Goal: Transaction & Acquisition: Subscribe to service/newsletter

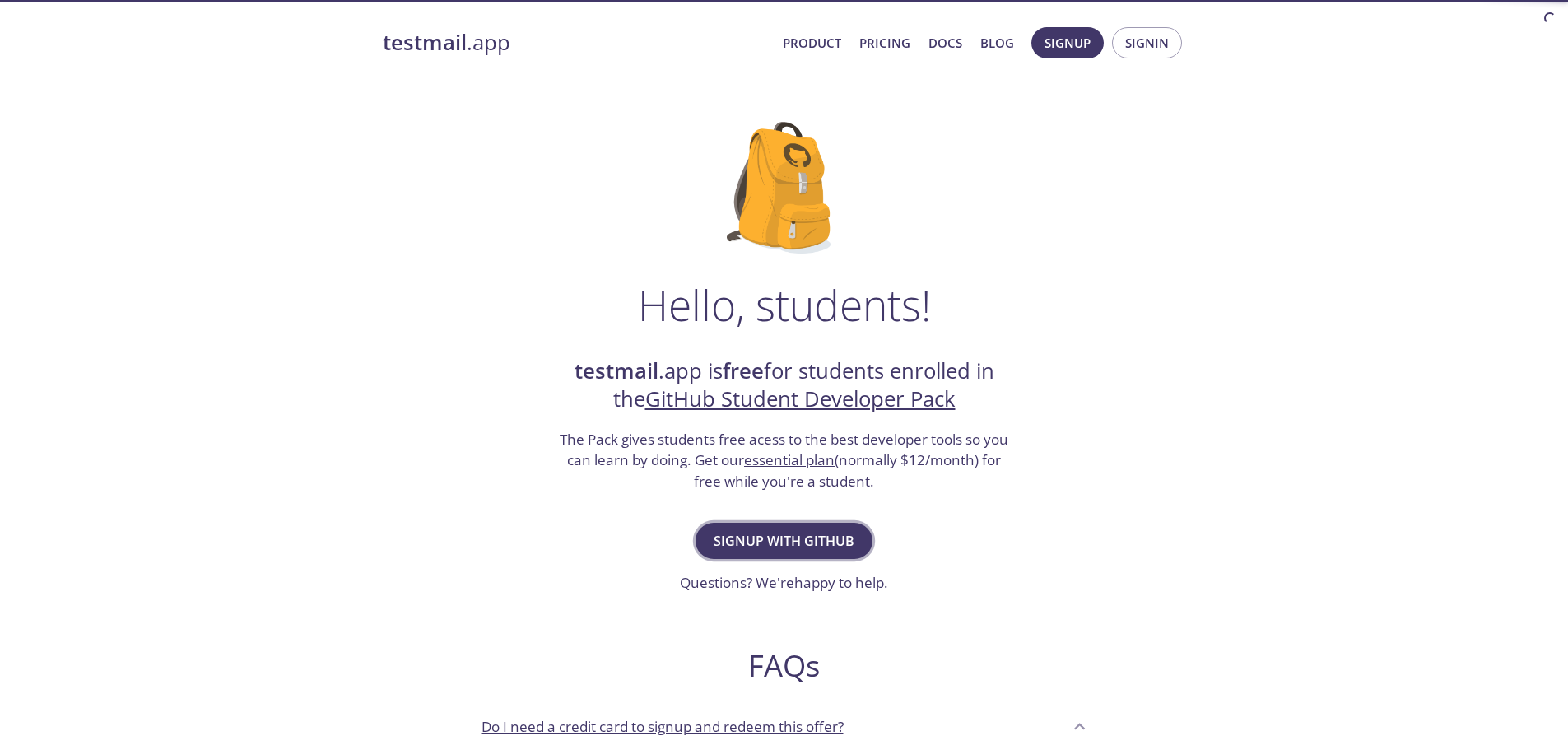
click at [774, 540] on span "Signup with GitHub" at bounding box center [784, 541] width 141 height 23
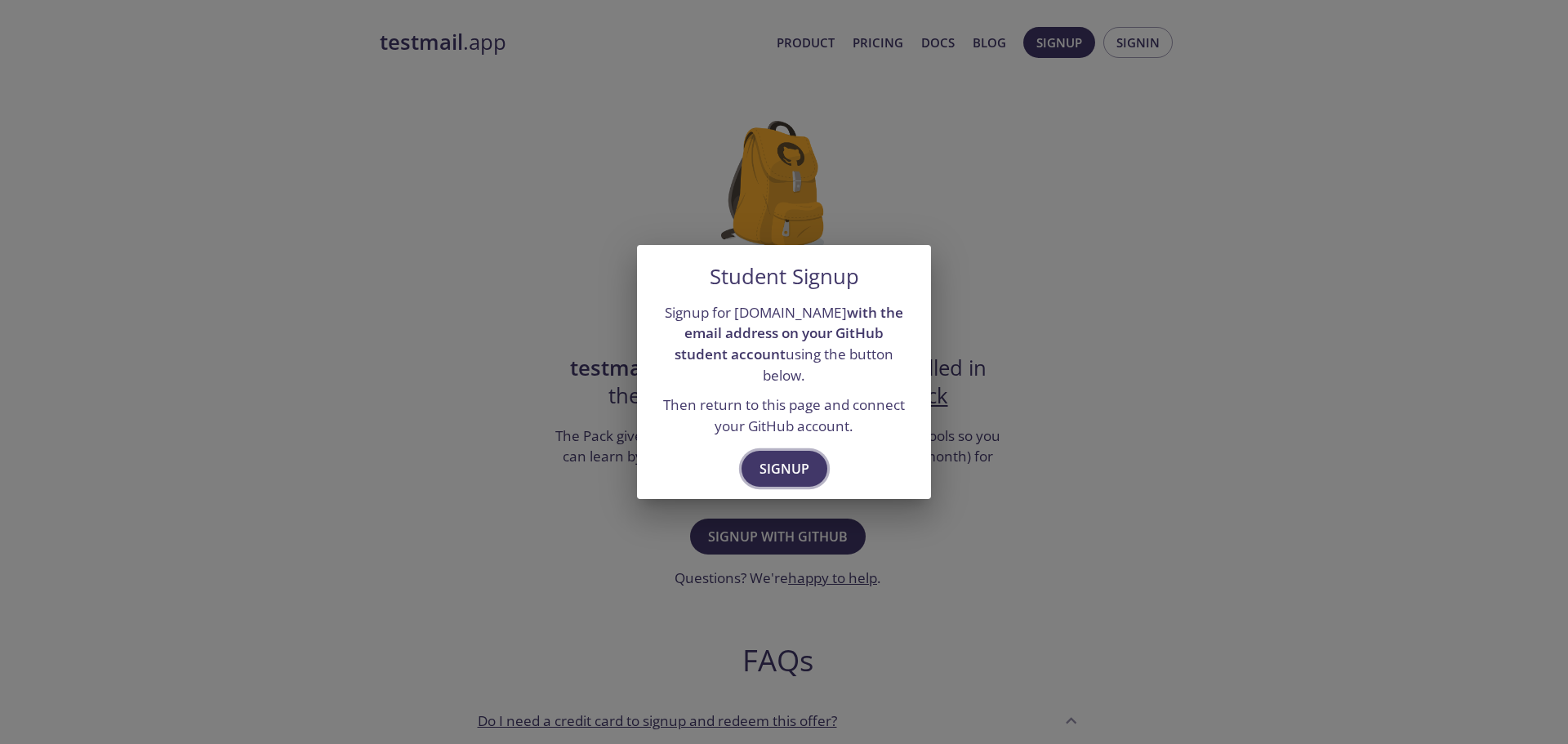
click at [793, 465] on span "Signup" at bounding box center [784, 468] width 50 height 23
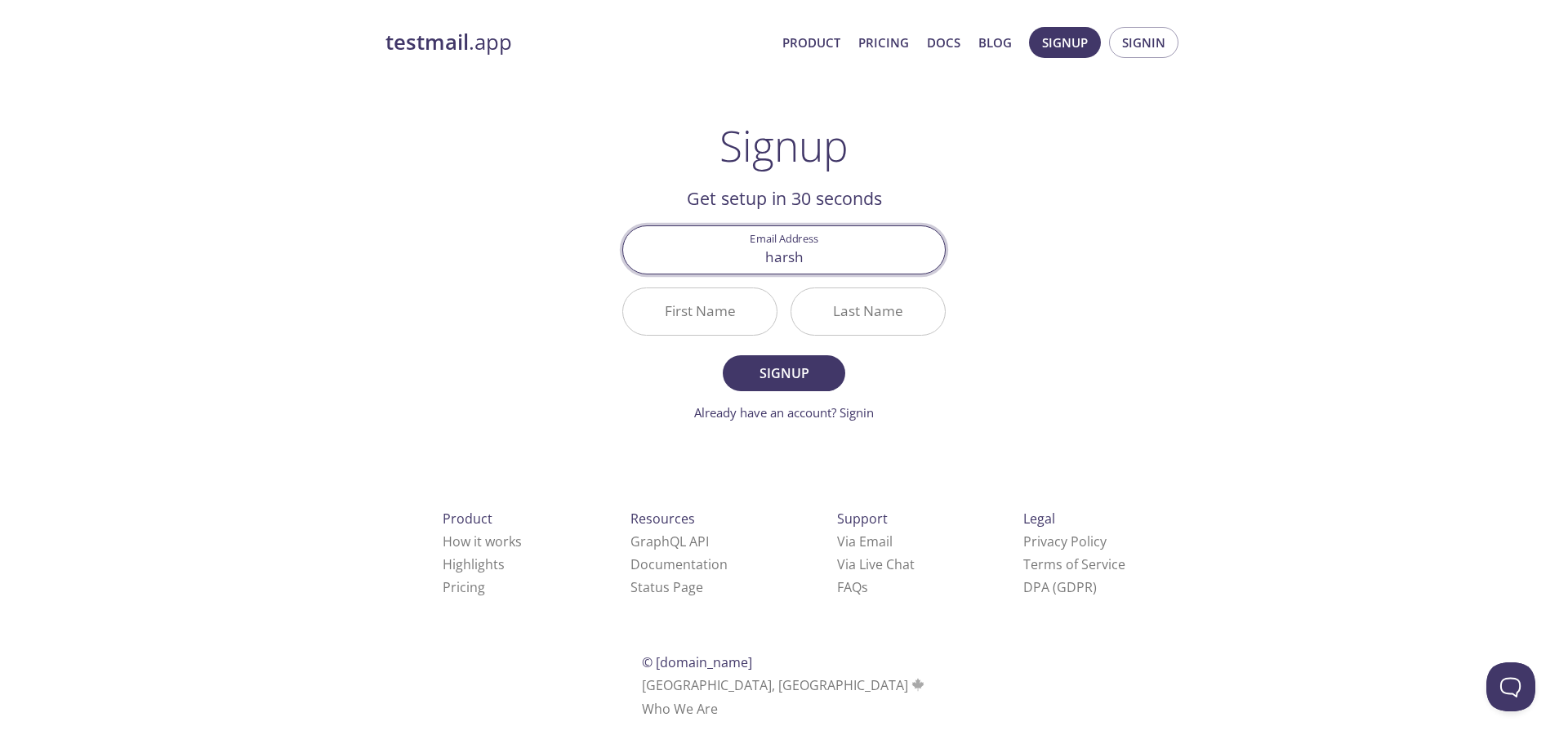
type input "[EMAIL_ADDRESS][DOMAIN_NAME]"
click at [714, 305] on input "First Name" at bounding box center [700, 312] width 154 height 47
type input "Harsh"
click at [876, 324] on input "Last Name" at bounding box center [868, 312] width 154 height 47
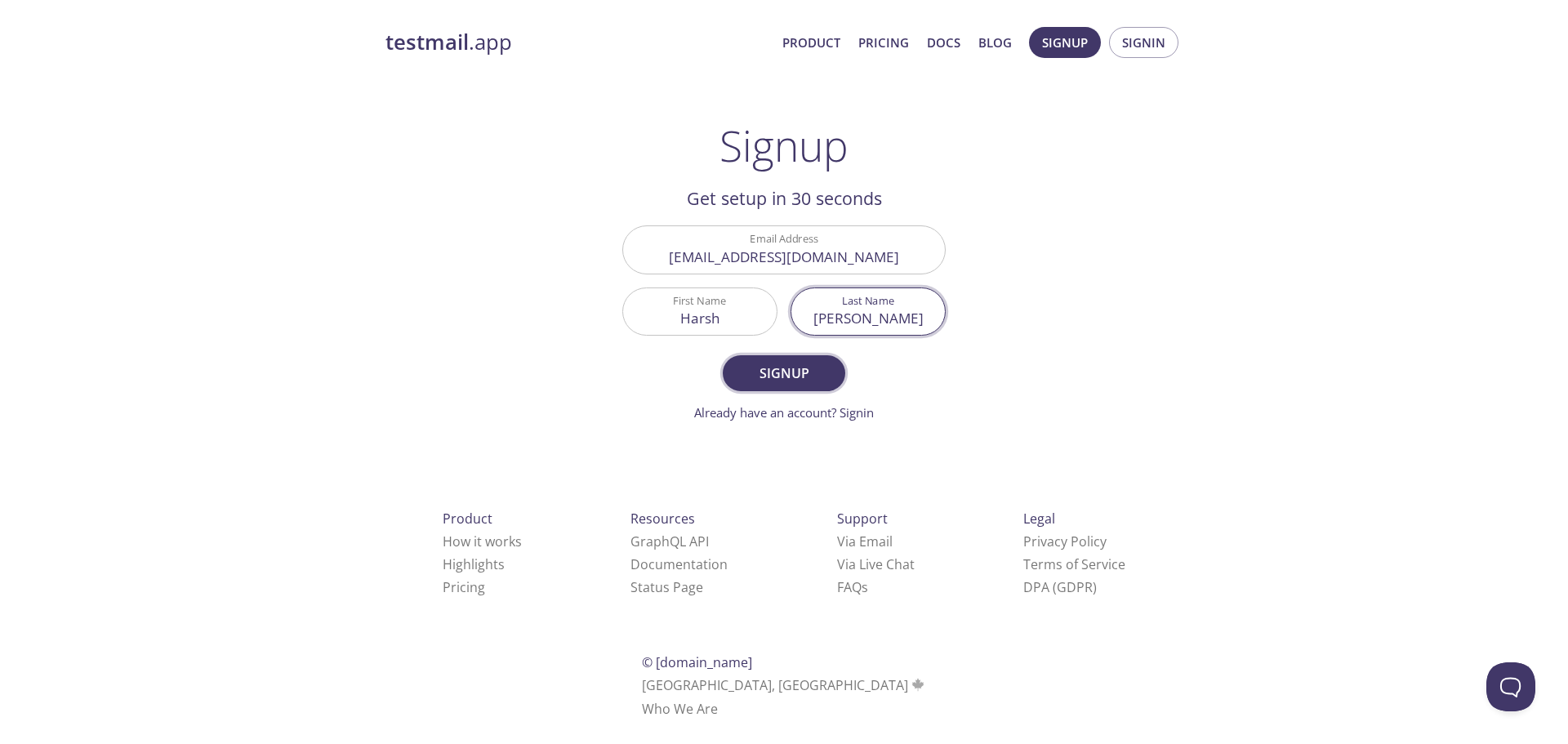
type input "[PERSON_NAME]"
click at [767, 385] on span "Signup" at bounding box center [784, 373] width 87 height 23
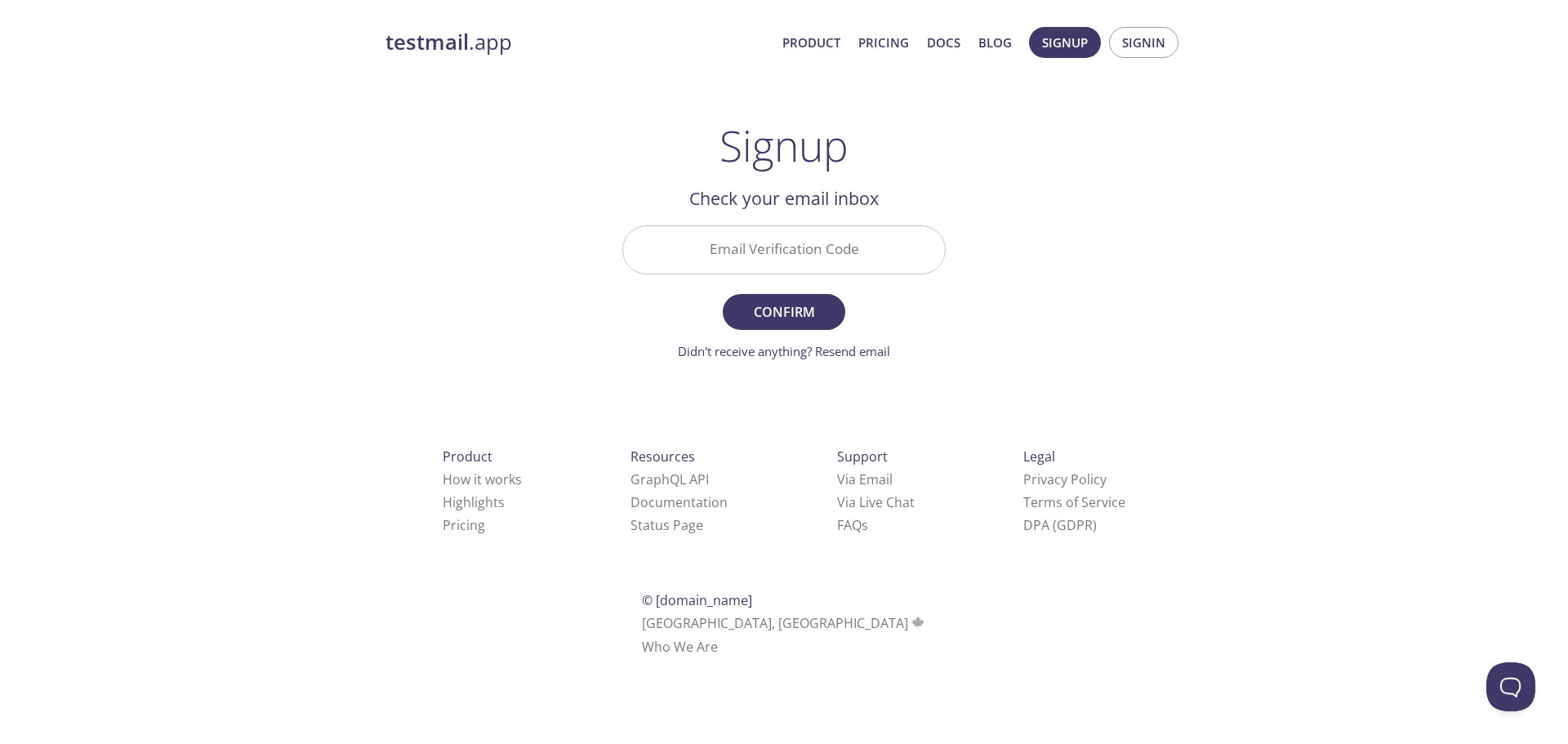
paste input "EXX85N6"
click at [771, 253] on input "EXX85N6" at bounding box center [784, 249] width 322 height 47
type input "EXX85N6"
click at [1025, 255] on div "testmail .app Product Pricing Docs Blog Signup Signin Signup Get setup in 30 se…" at bounding box center [784, 360] width 836 height 688
click at [833, 309] on button "Confirm" at bounding box center [784, 311] width 123 height 36
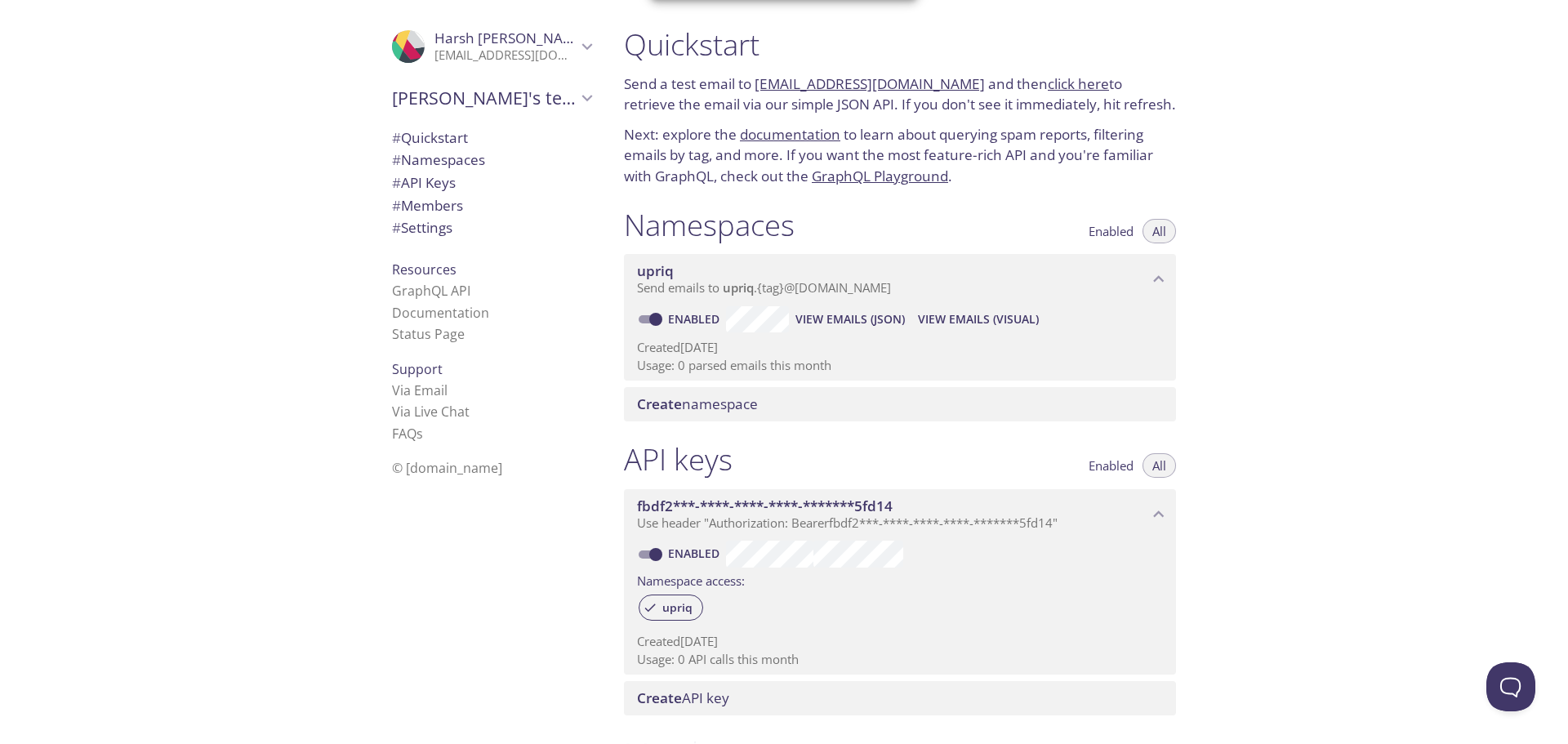
click at [694, 97] on p "Send a test email to [EMAIL_ADDRESS][DOMAIN_NAME] and then click here to retrie…" at bounding box center [900, 95] width 552 height 42
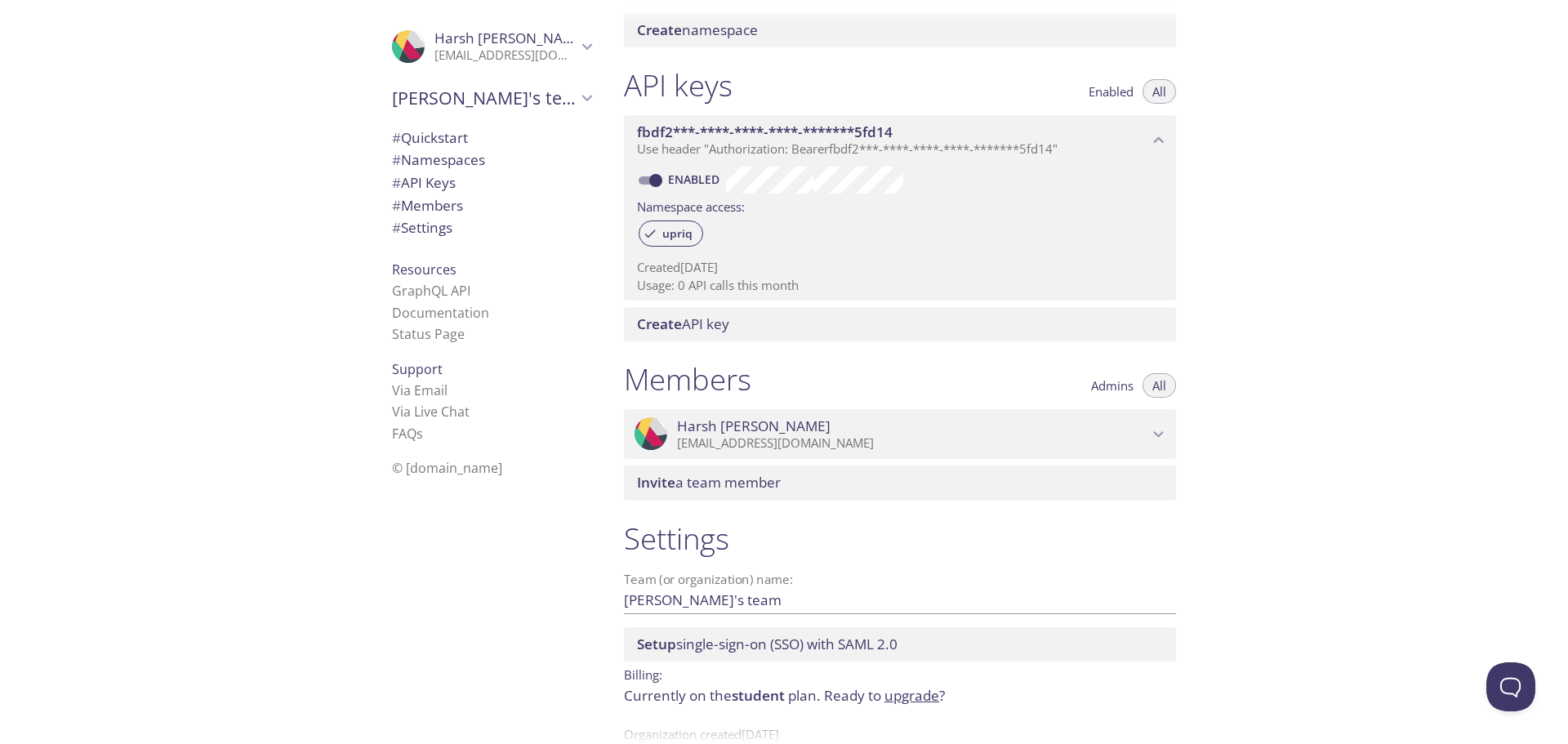
scroll to position [417, 0]
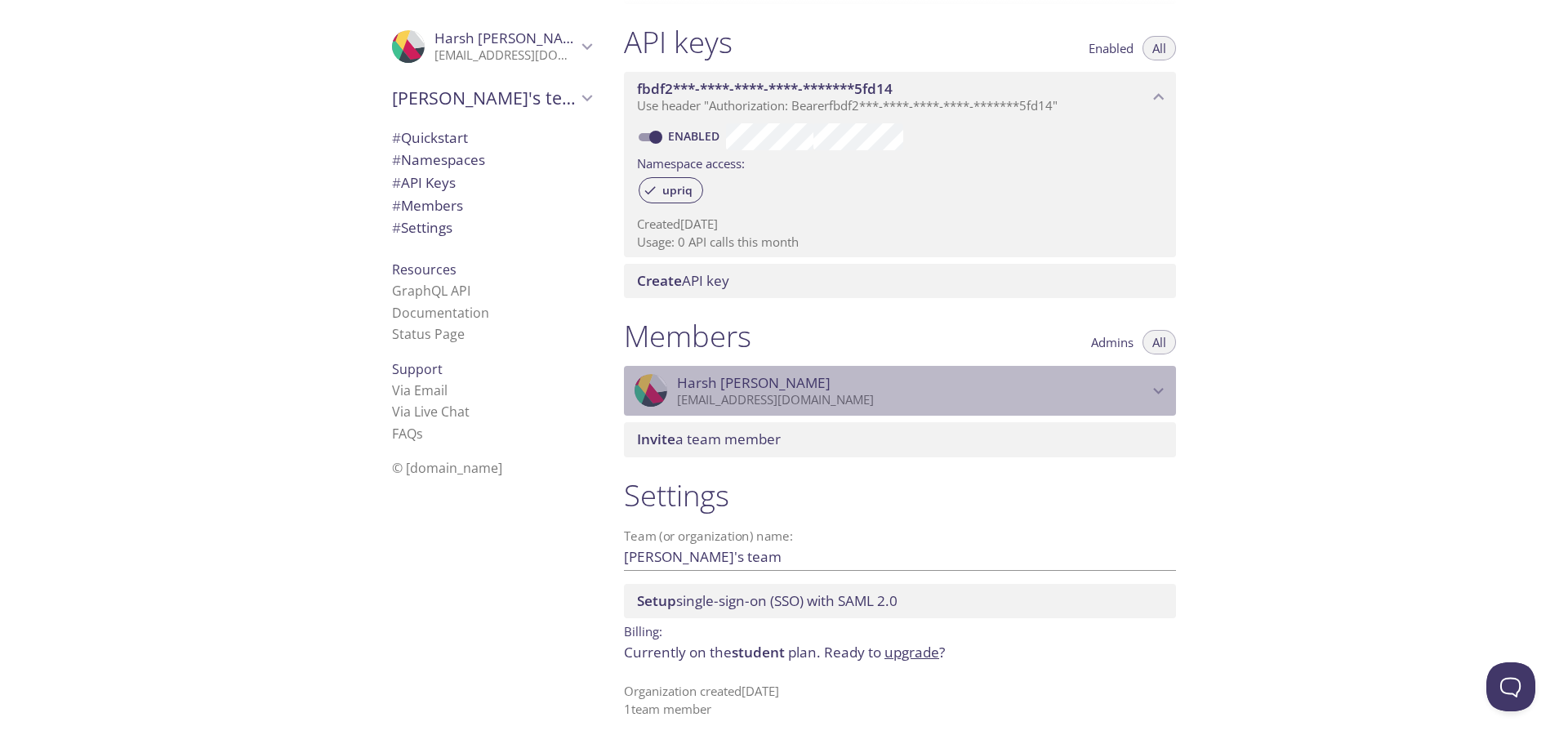
click at [1134, 384] on span "[PERSON_NAME]" at bounding box center [913, 382] width 471 height 18
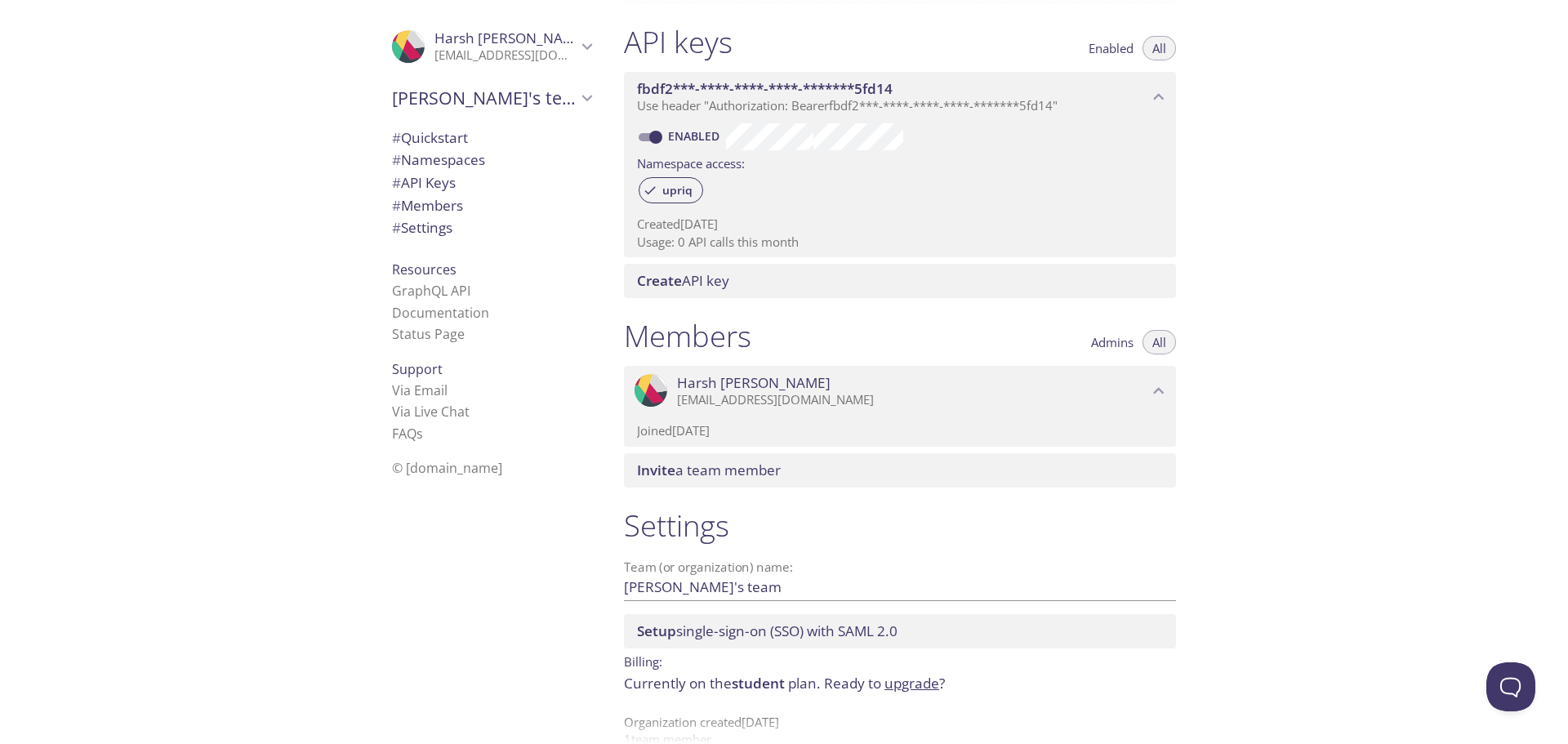
click at [1134, 384] on span "[PERSON_NAME]" at bounding box center [913, 382] width 471 height 18
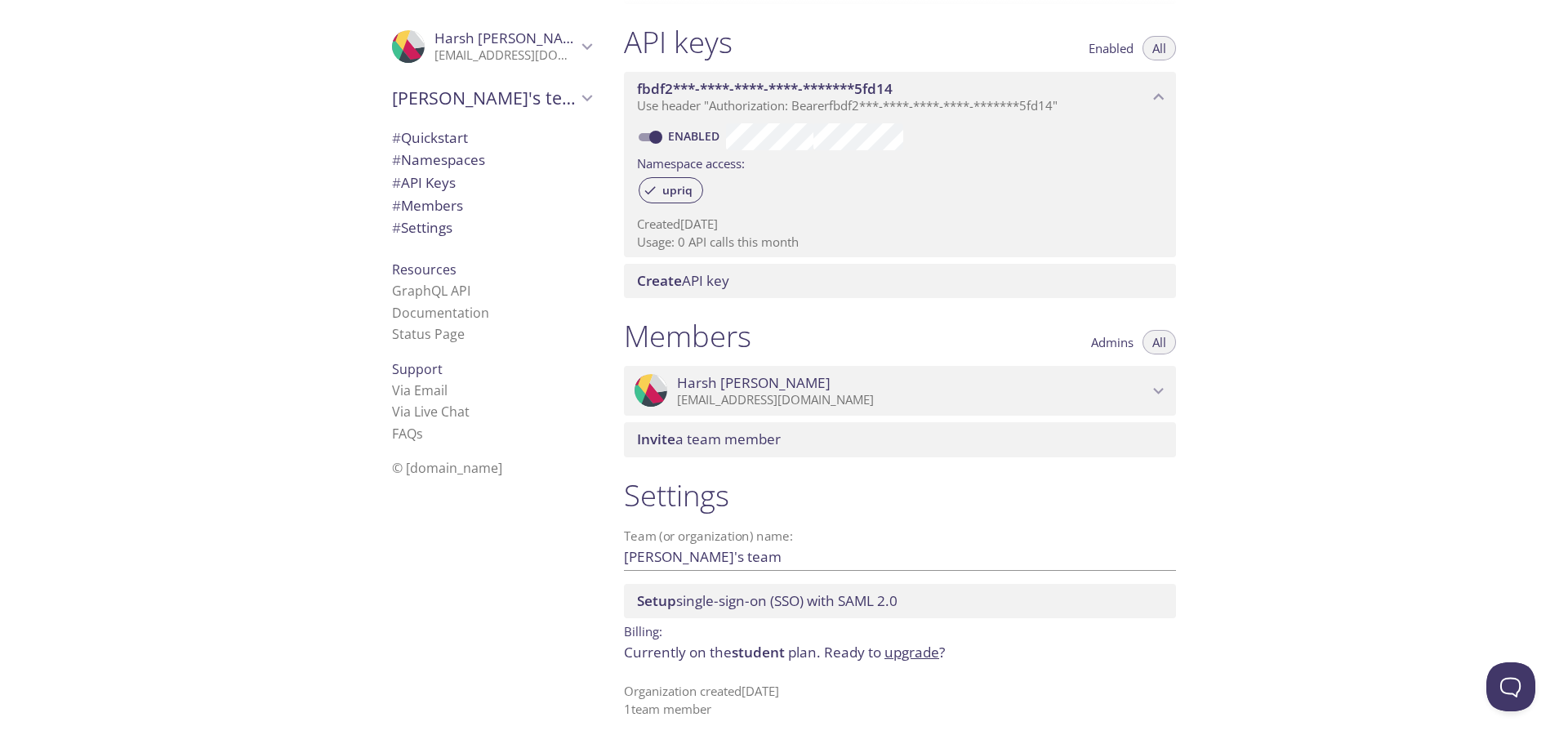
click at [1118, 342] on span "Admins" at bounding box center [1112, 342] width 43 height 0
click at [1160, 342] on span "All" at bounding box center [1159, 342] width 14 height 0
click at [1253, 332] on div "Quickstart Send a test email to [EMAIL_ADDRESS][DOMAIN_NAME] and then click her…" at bounding box center [1089, 372] width 957 height 744
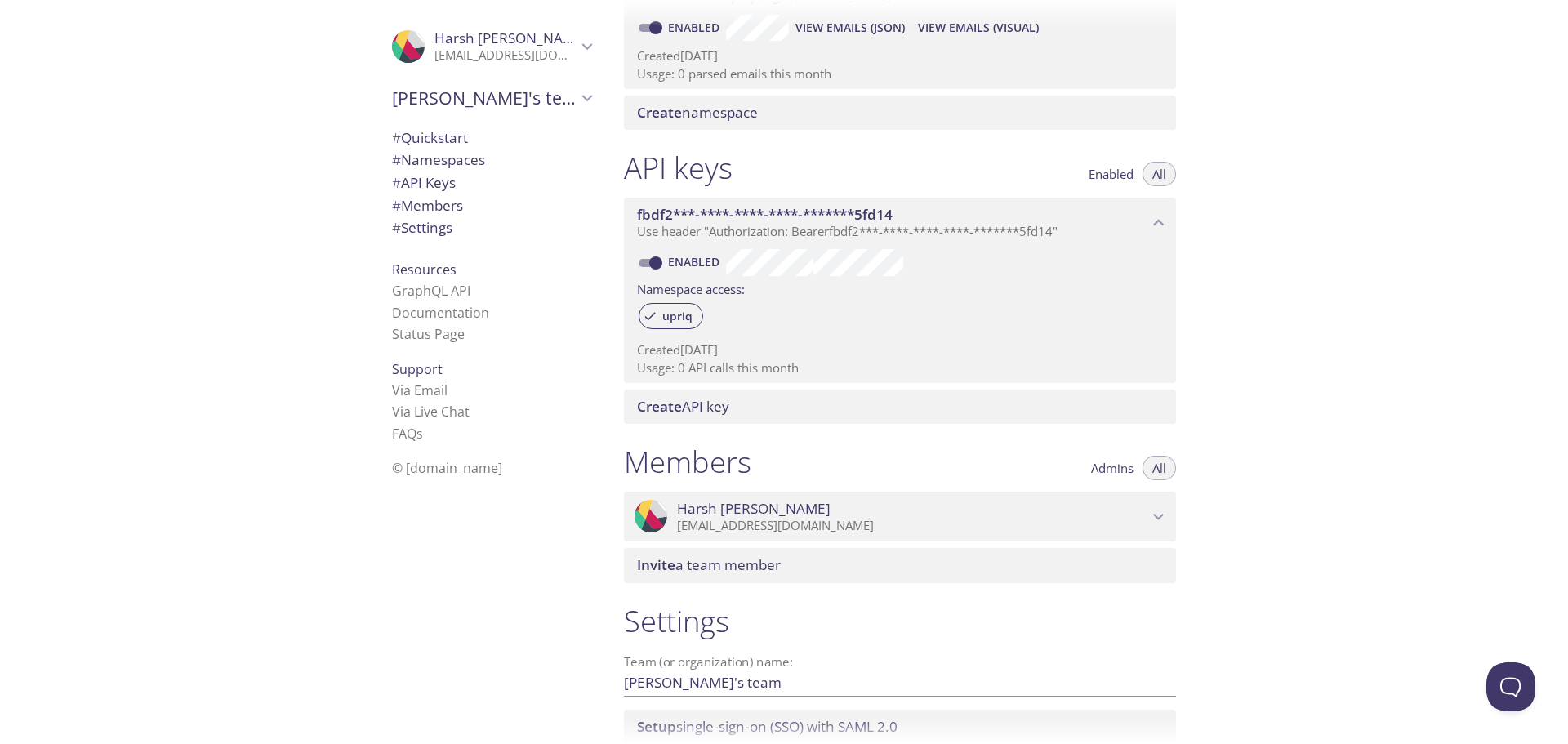
scroll to position [172, 0]
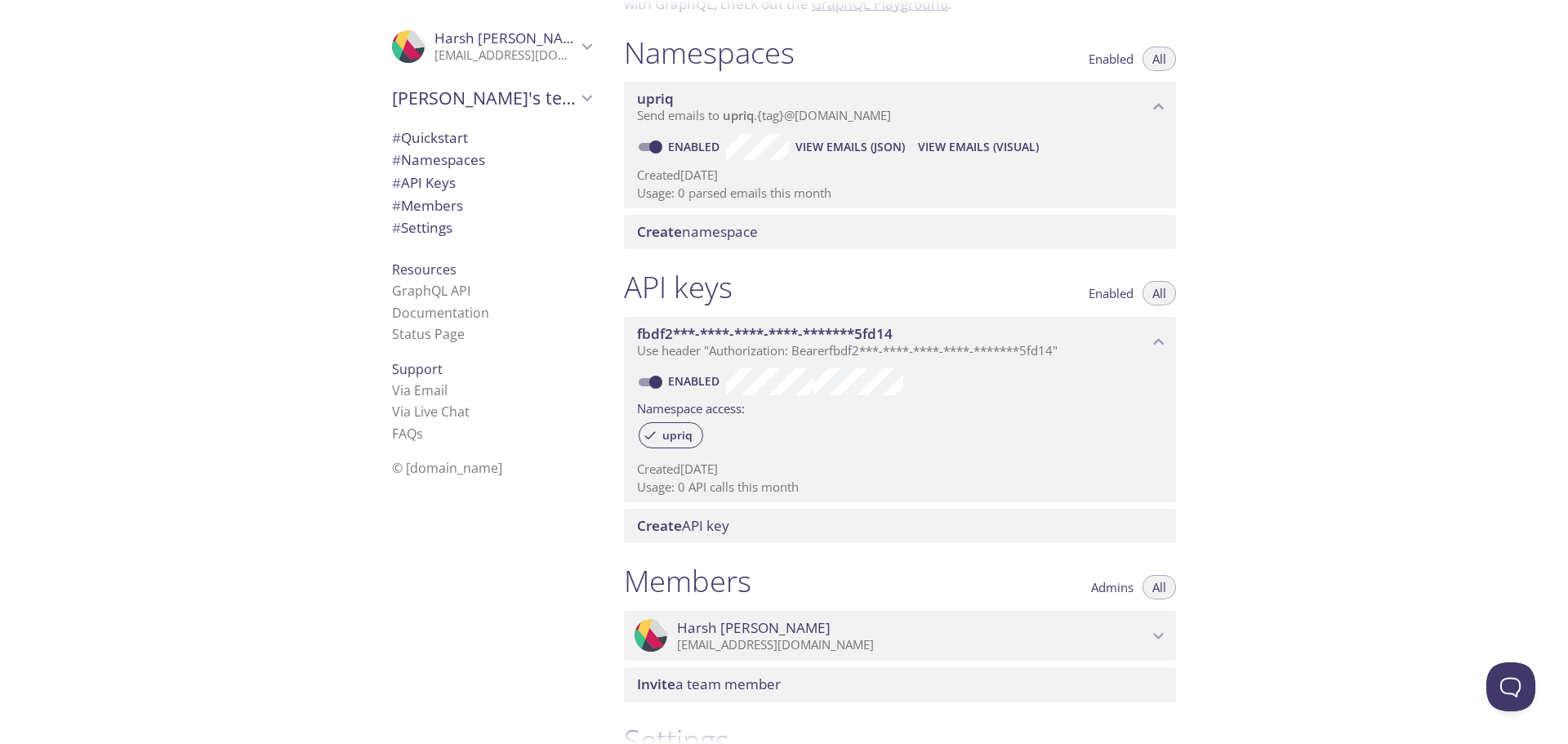
click at [756, 521] on span "Create API key" at bounding box center [903, 526] width 533 height 18
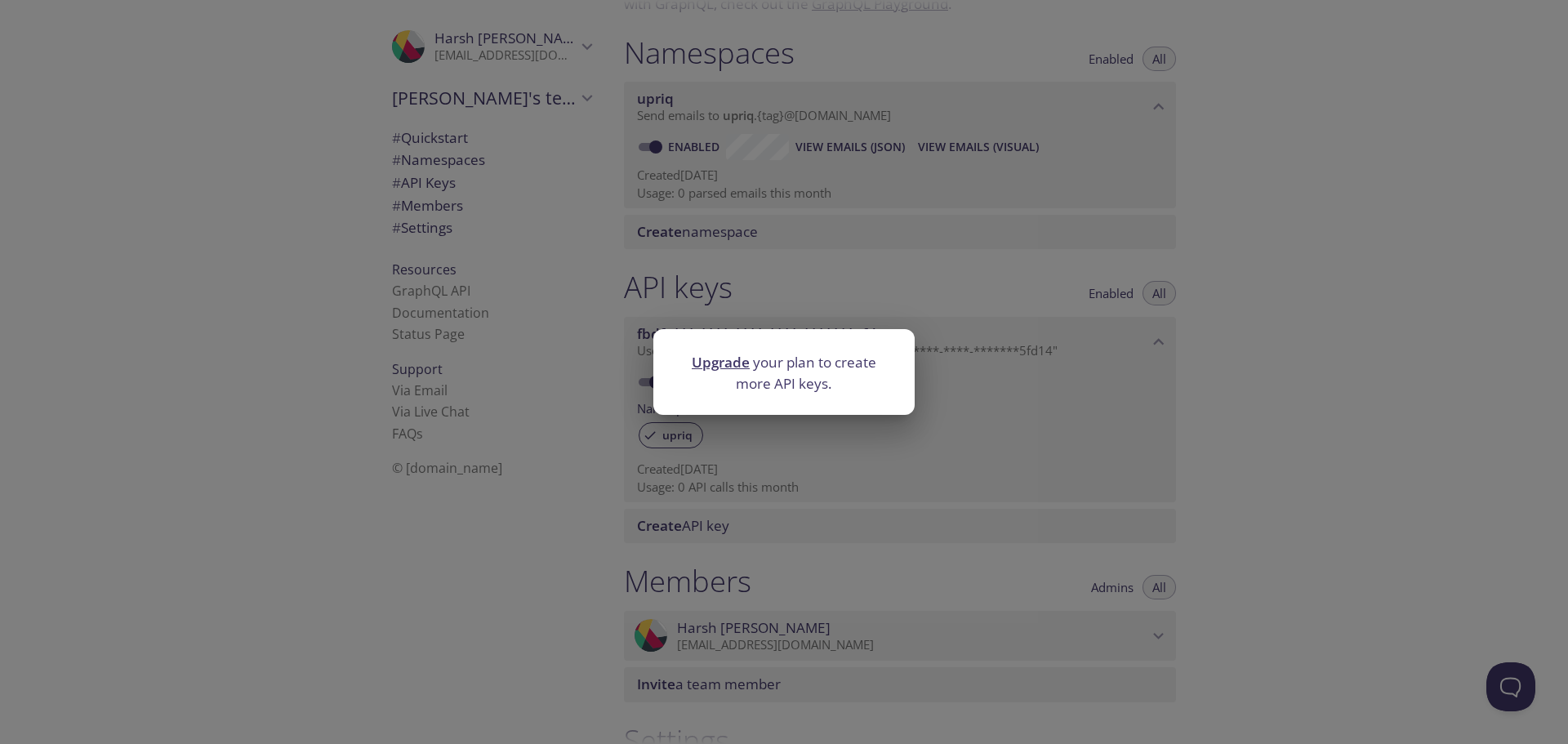
click at [1110, 331] on div "Upgrade your plan to create more API keys." at bounding box center [784, 372] width 1568 height 744
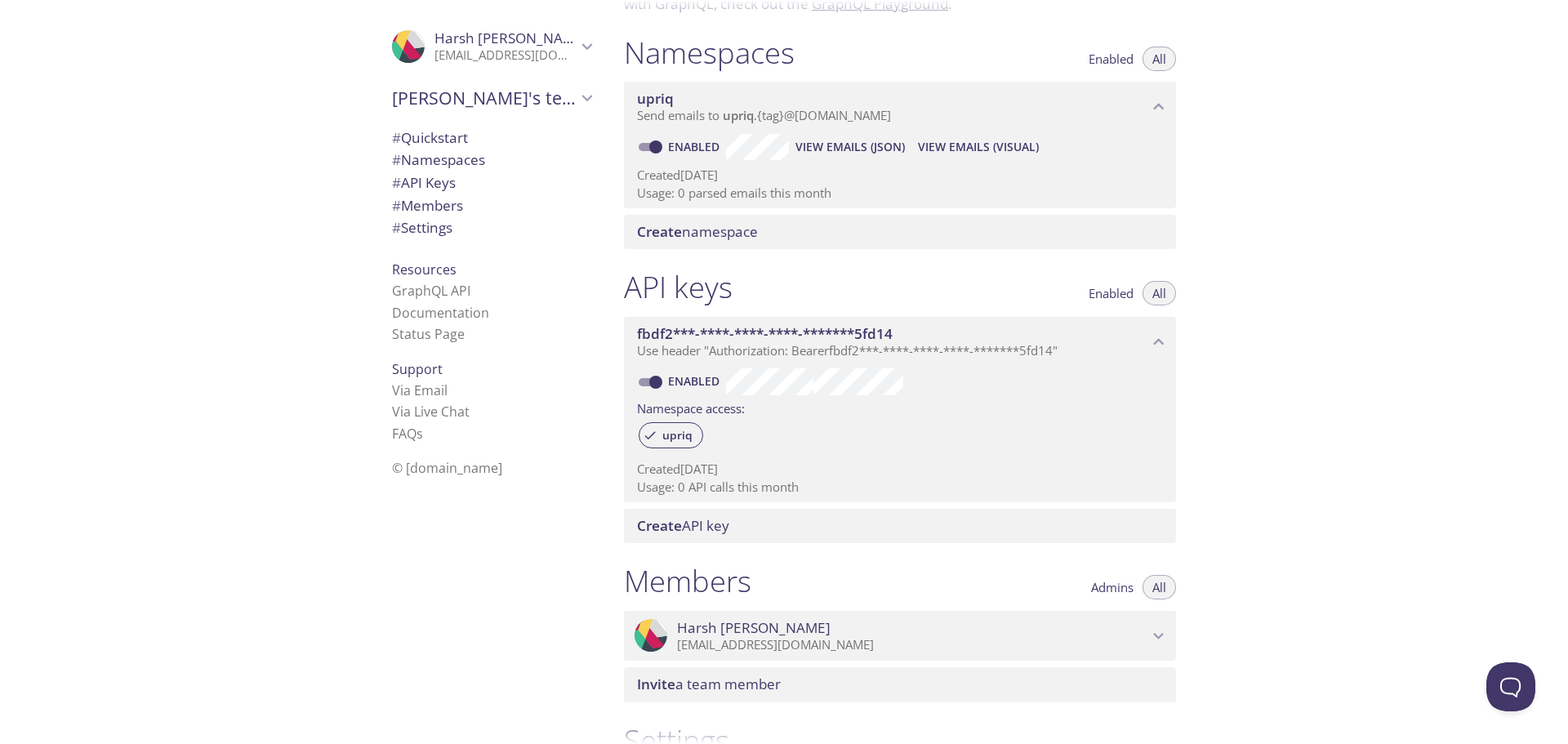
click at [468, 50] on p "[EMAIL_ADDRESS][DOMAIN_NAME]" at bounding box center [506, 56] width 143 height 17
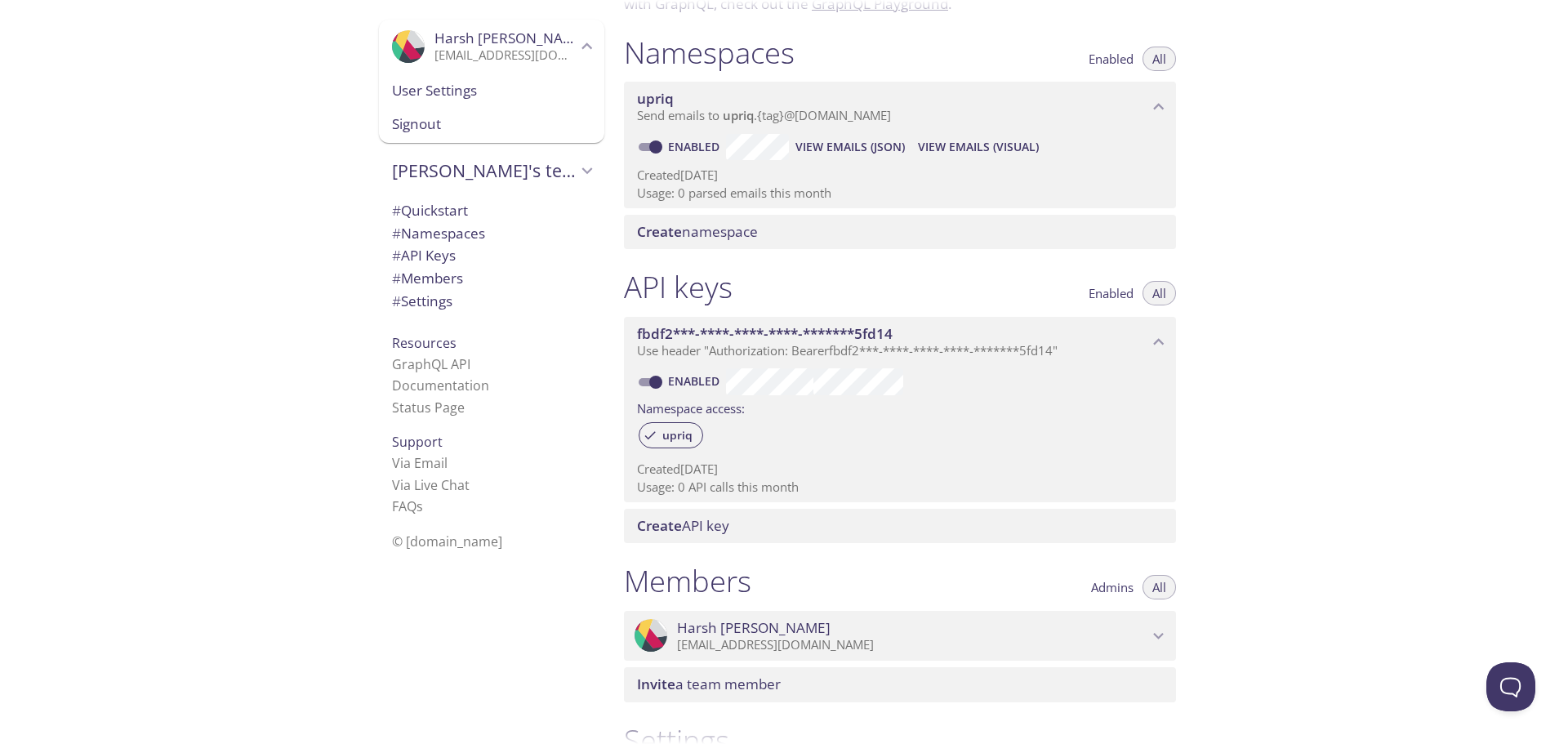
click at [429, 298] on span "# Settings" at bounding box center [422, 301] width 61 height 19
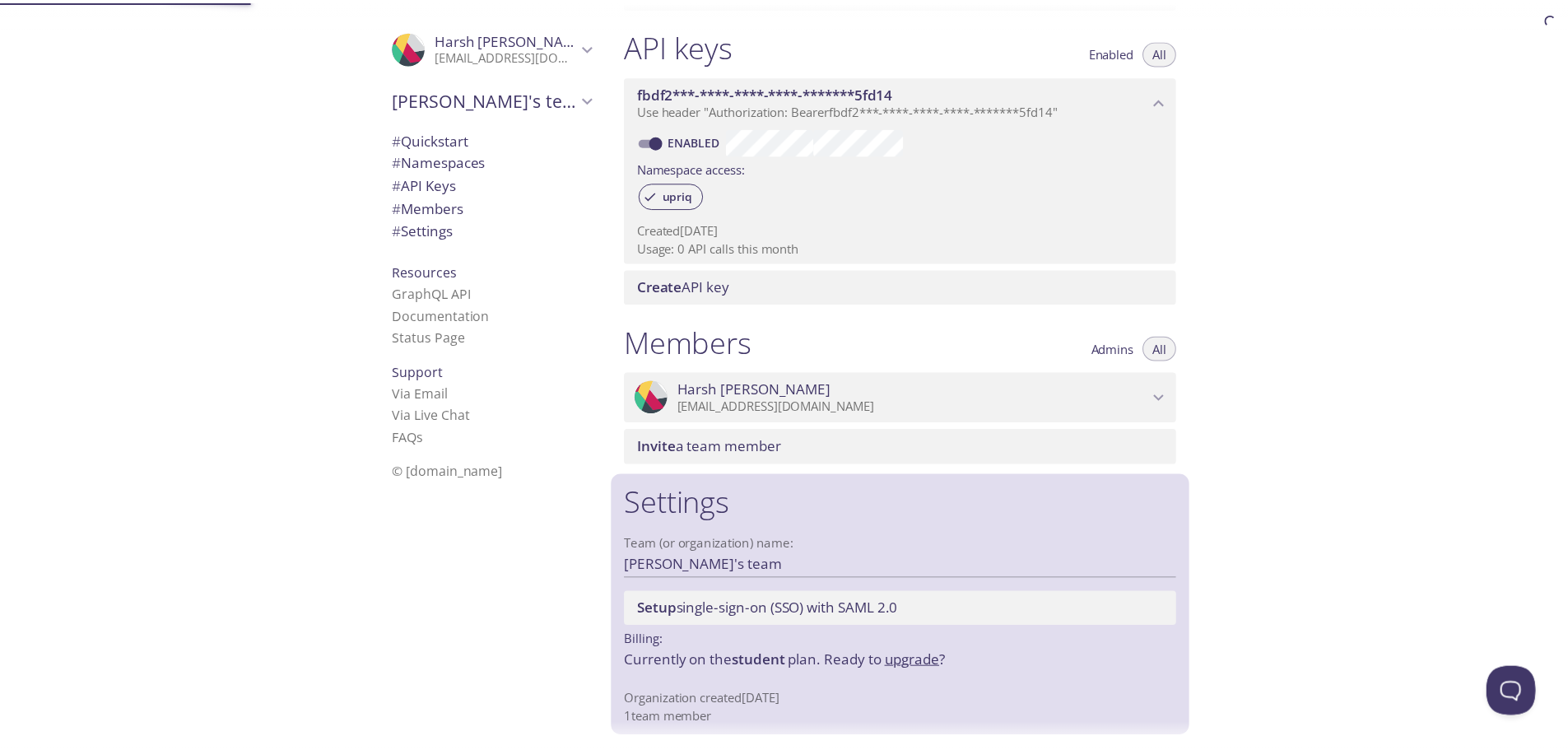
scroll to position [421, 0]
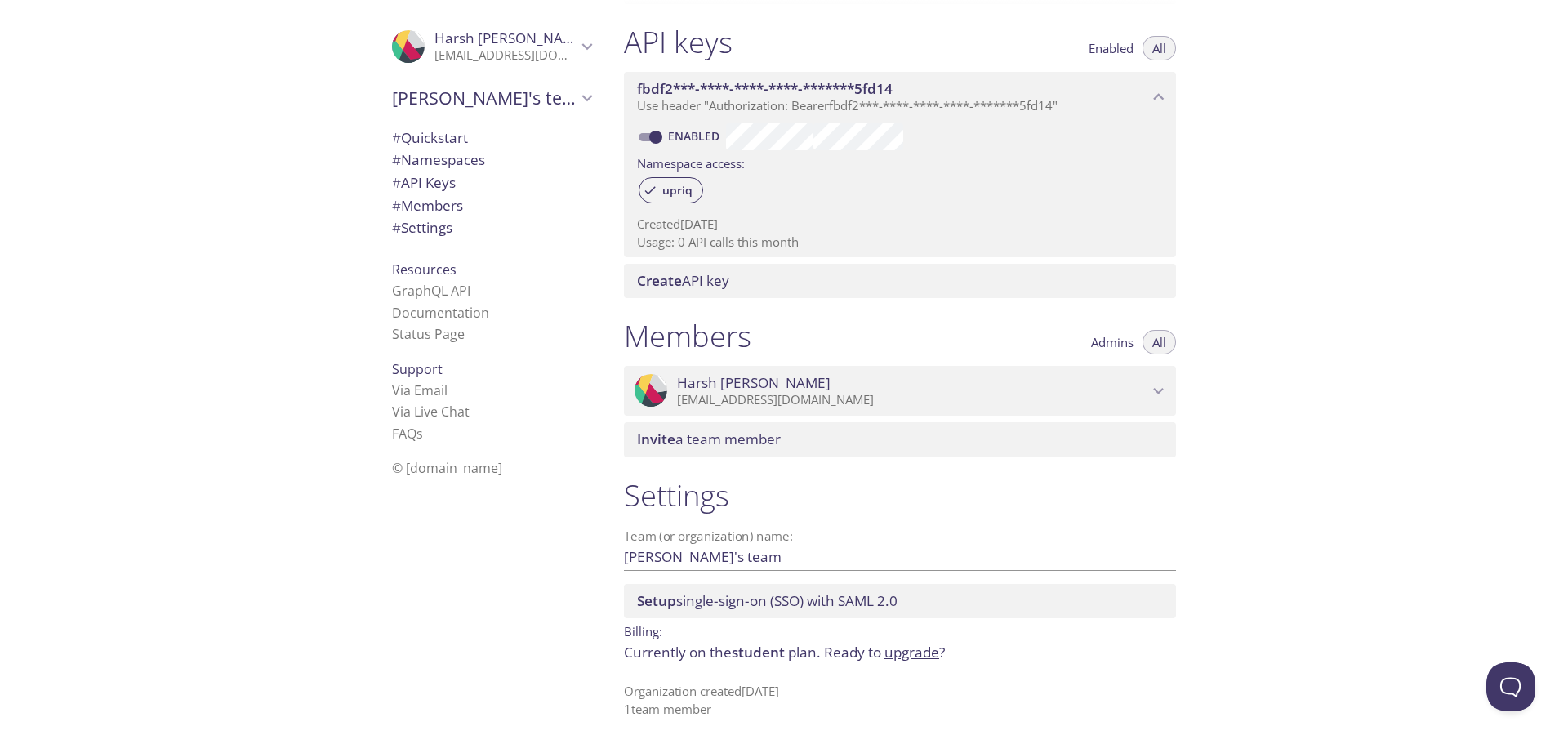
click at [914, 650] on link "upgrade" at bounding box center [912, 653] width 55 height 19
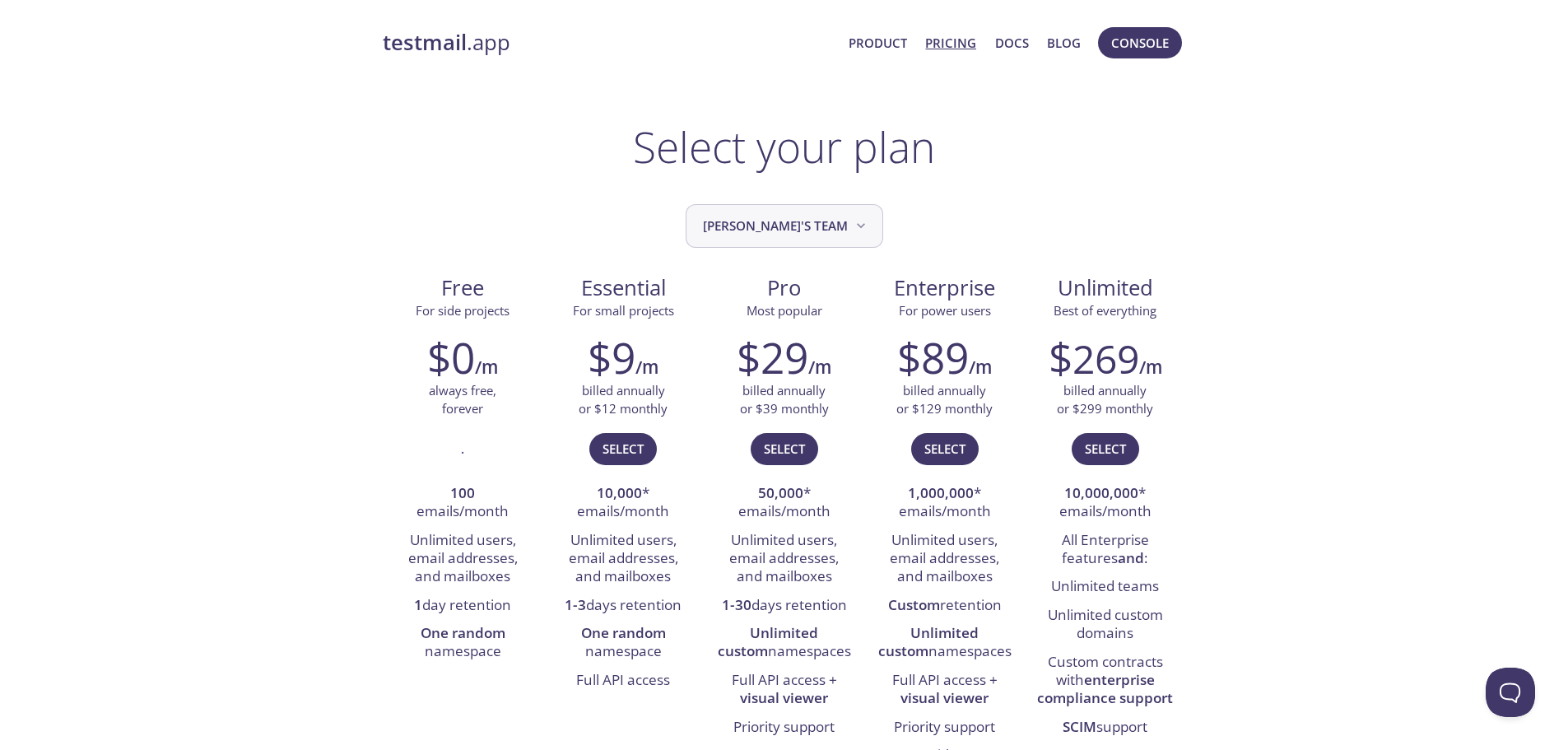
click at [811, 230] on span "[PERSON_NAME]'s team" at bounding box center [787, 225] width 166 height 22
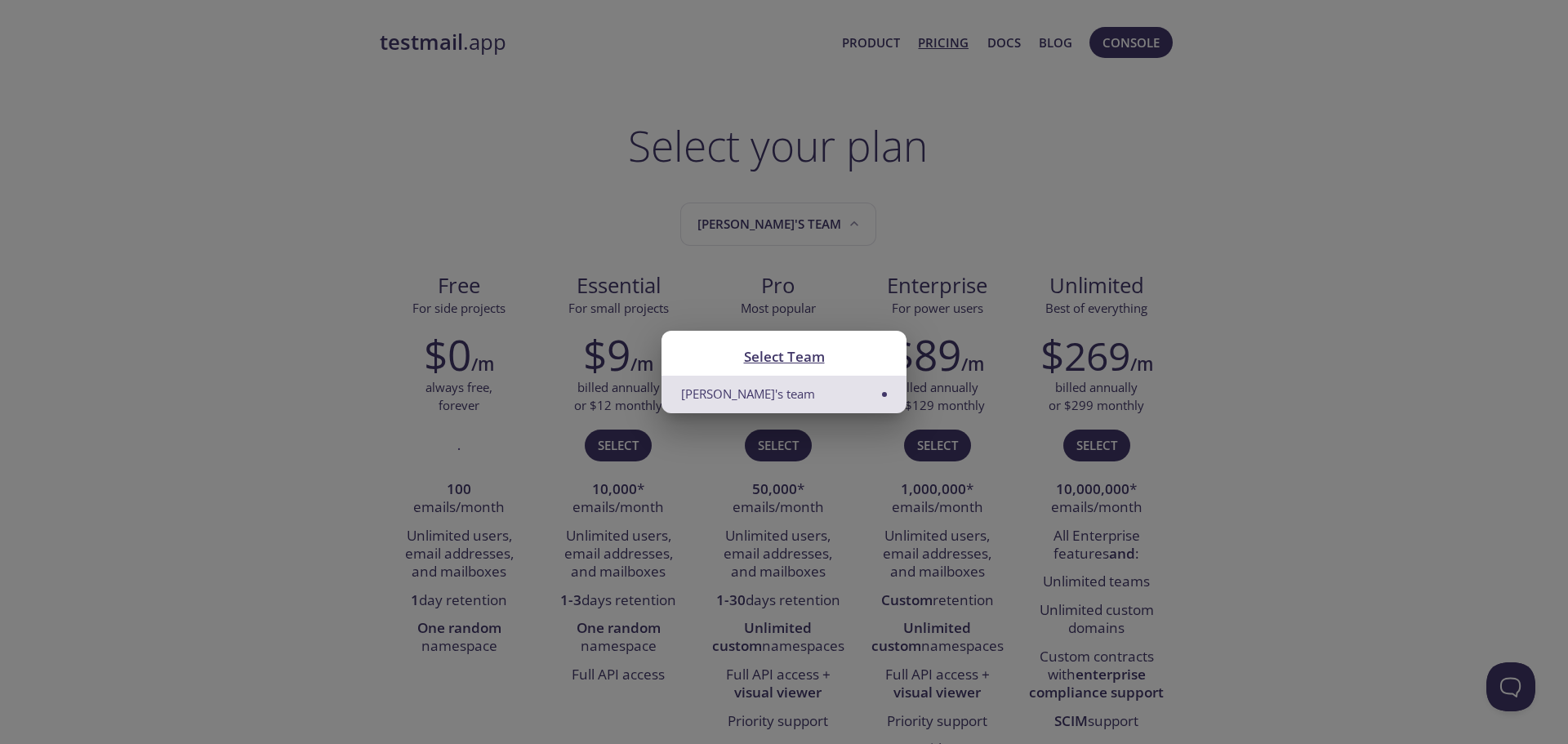
click at [960, 210] on div "Select Team Harsh's team" at bounding box center [784, 372] width 1568 height 744
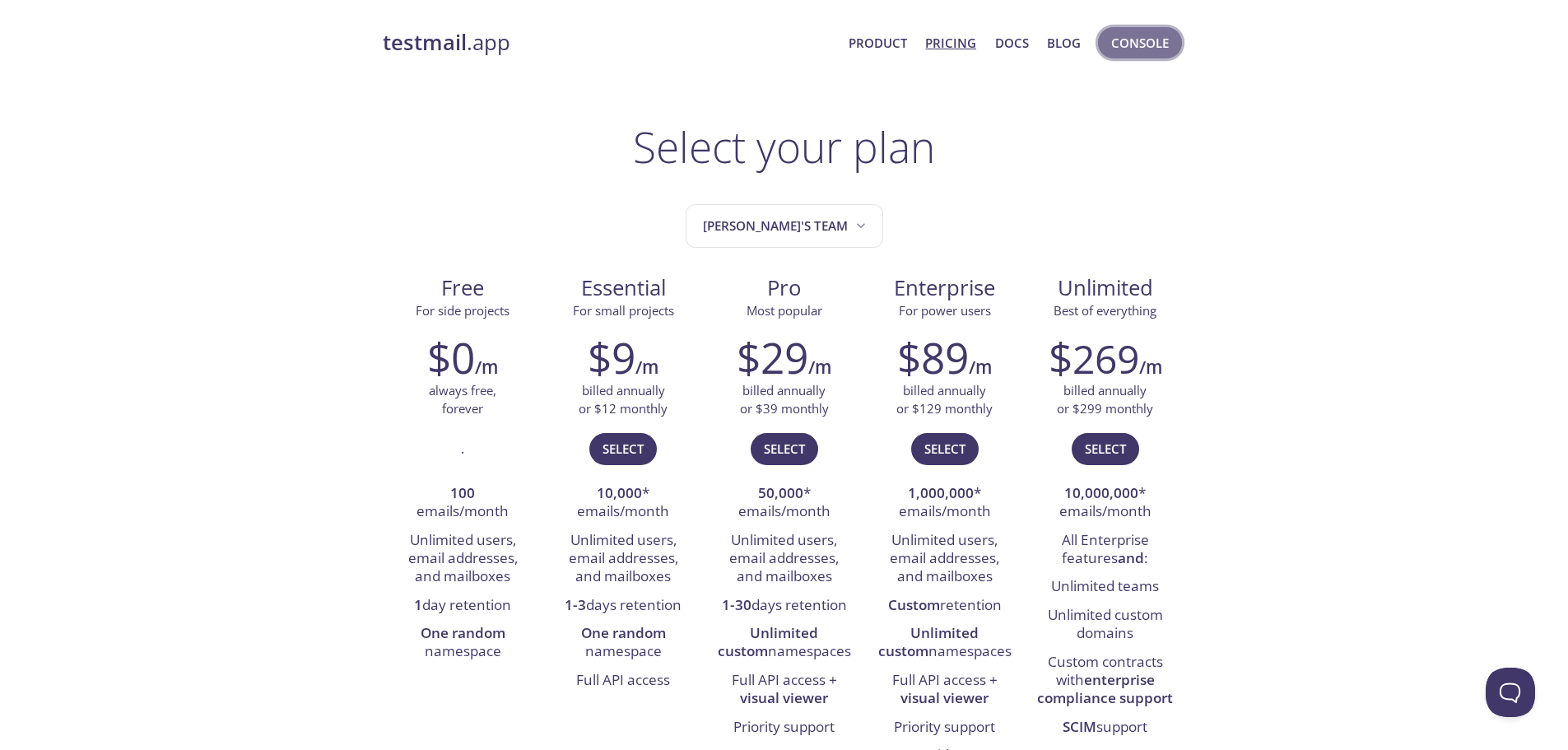
click at [1136, 46] on span "Console" at bounding box center [1141, 43] width 58 height 21
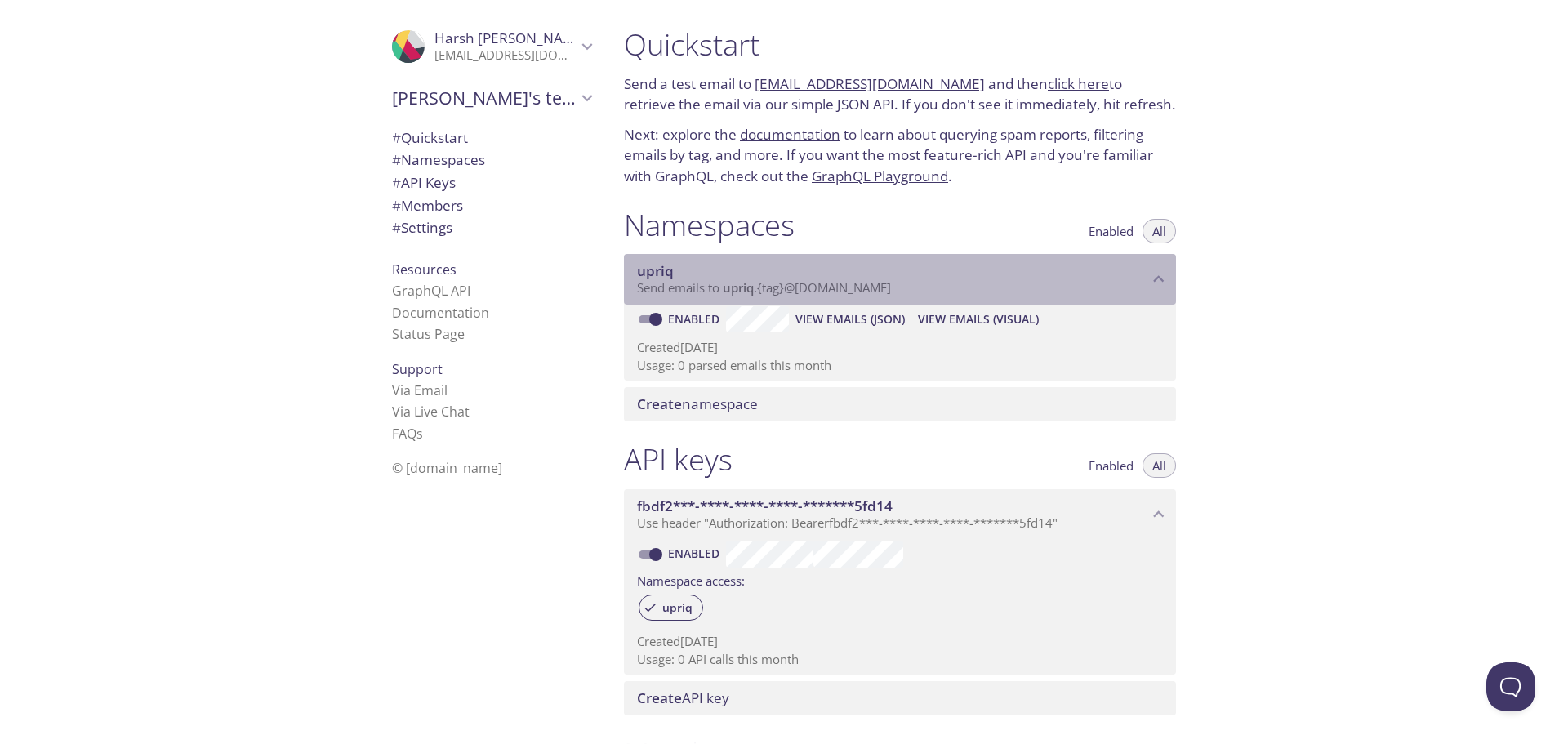
click at [1059, 275] on span "upriq" at bounding box center [893, 271] width 511 height 18
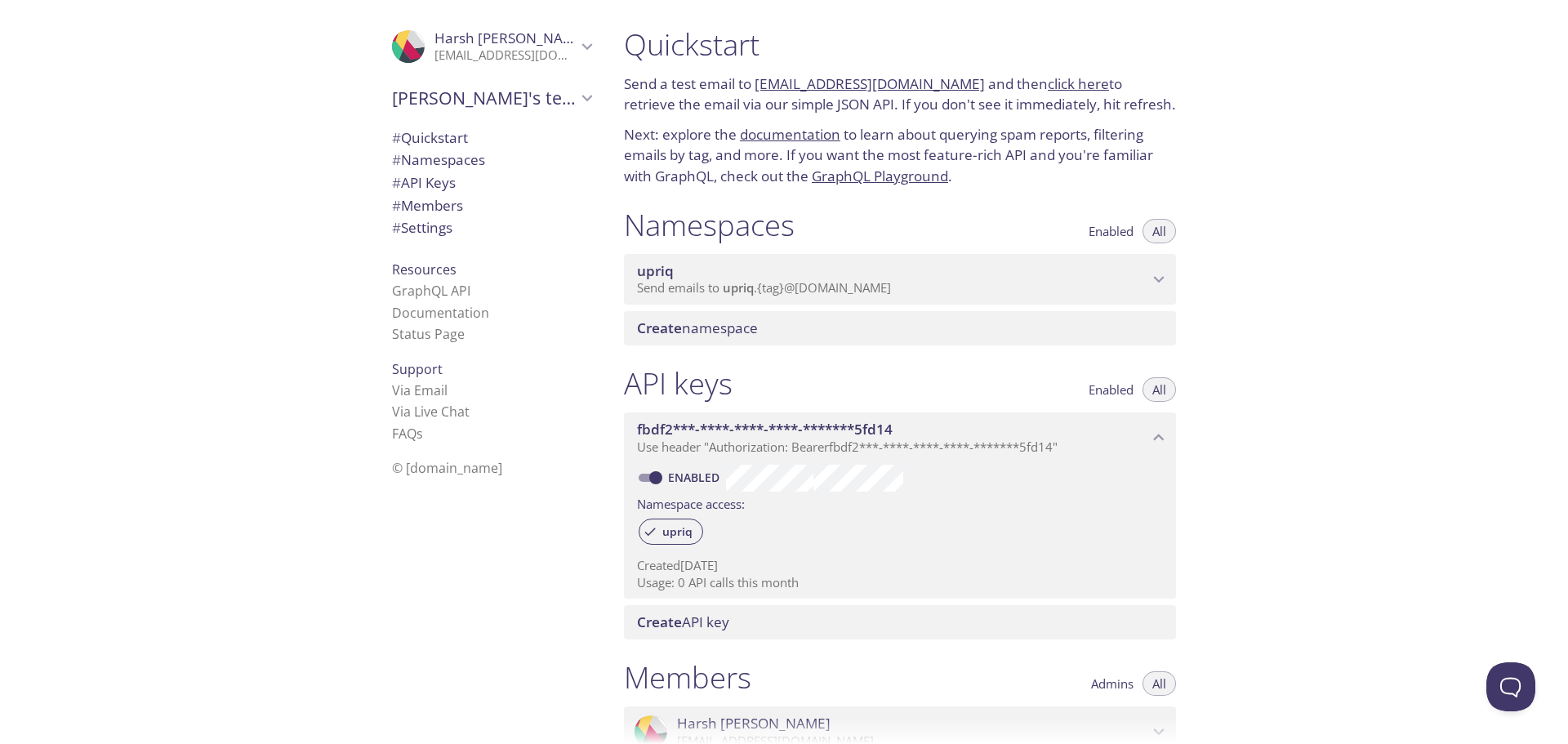
click at [1118, 389] on span "Enabled" at bounding box center [1112, 389] width 45 height 0
click at [1155, 389] on span "All" at bounding box center [1159, 389] width 14 height 0
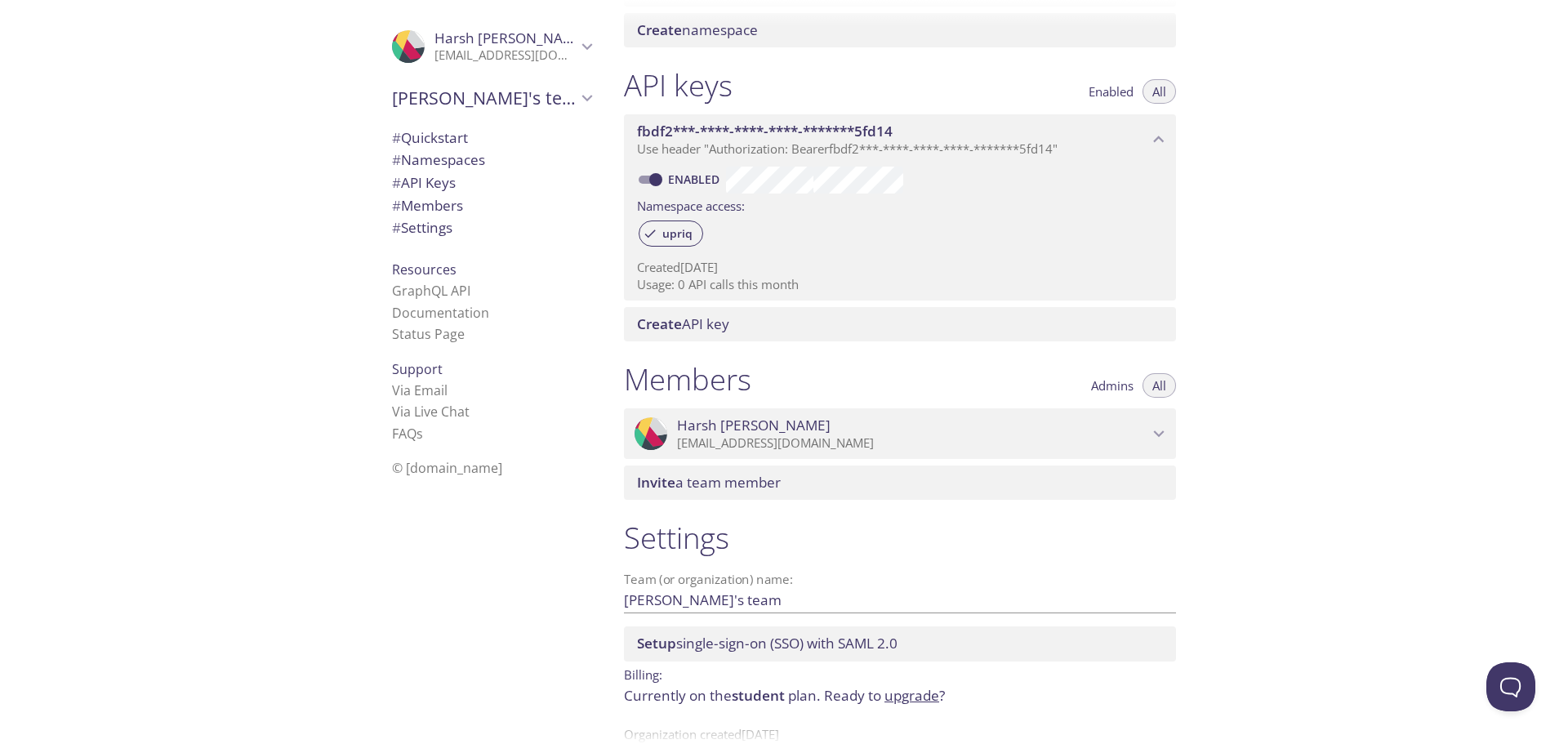
scroll to position [327, 0]
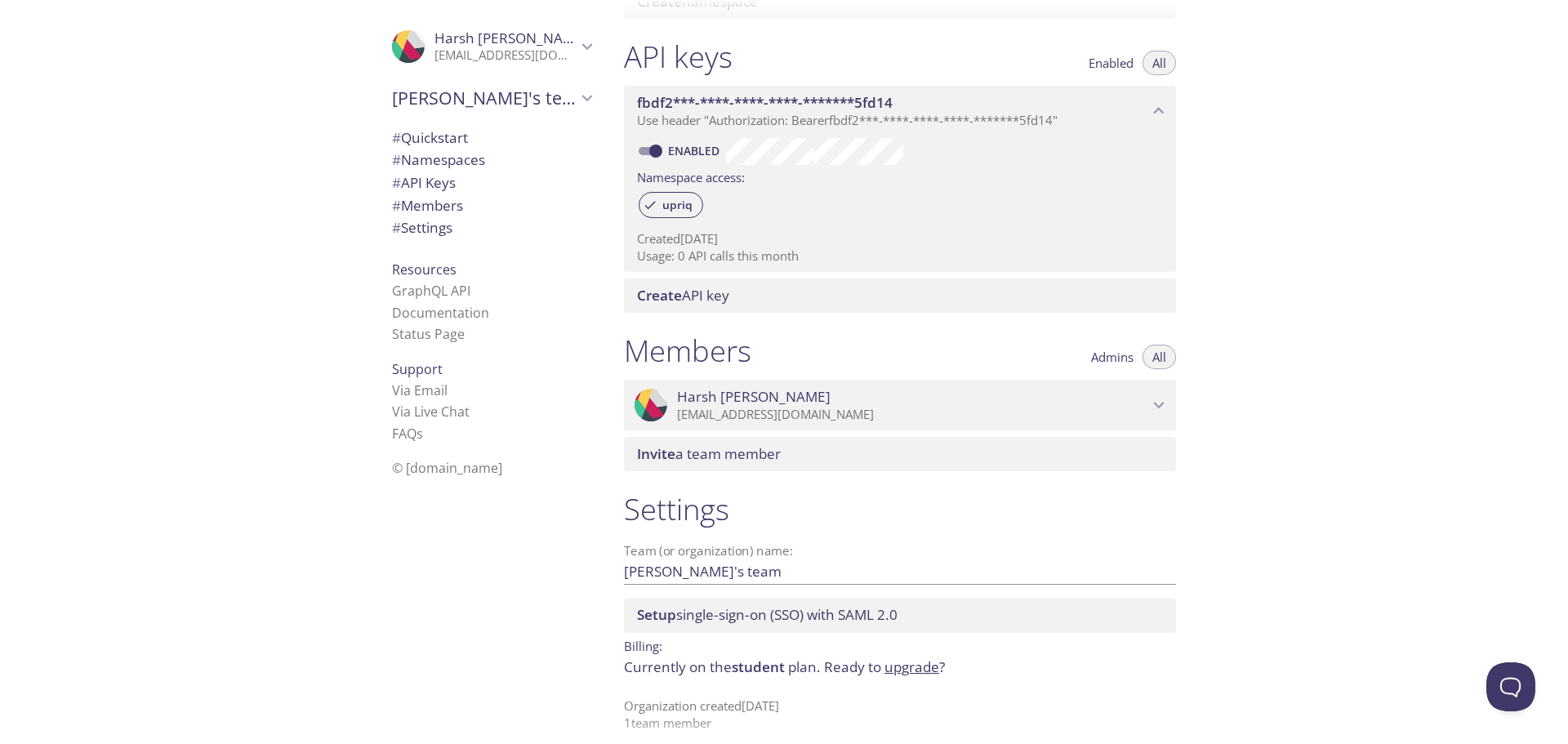
click at [760, 301] on span "Create API key" at bounding box center [903, 296] width 533 height 18
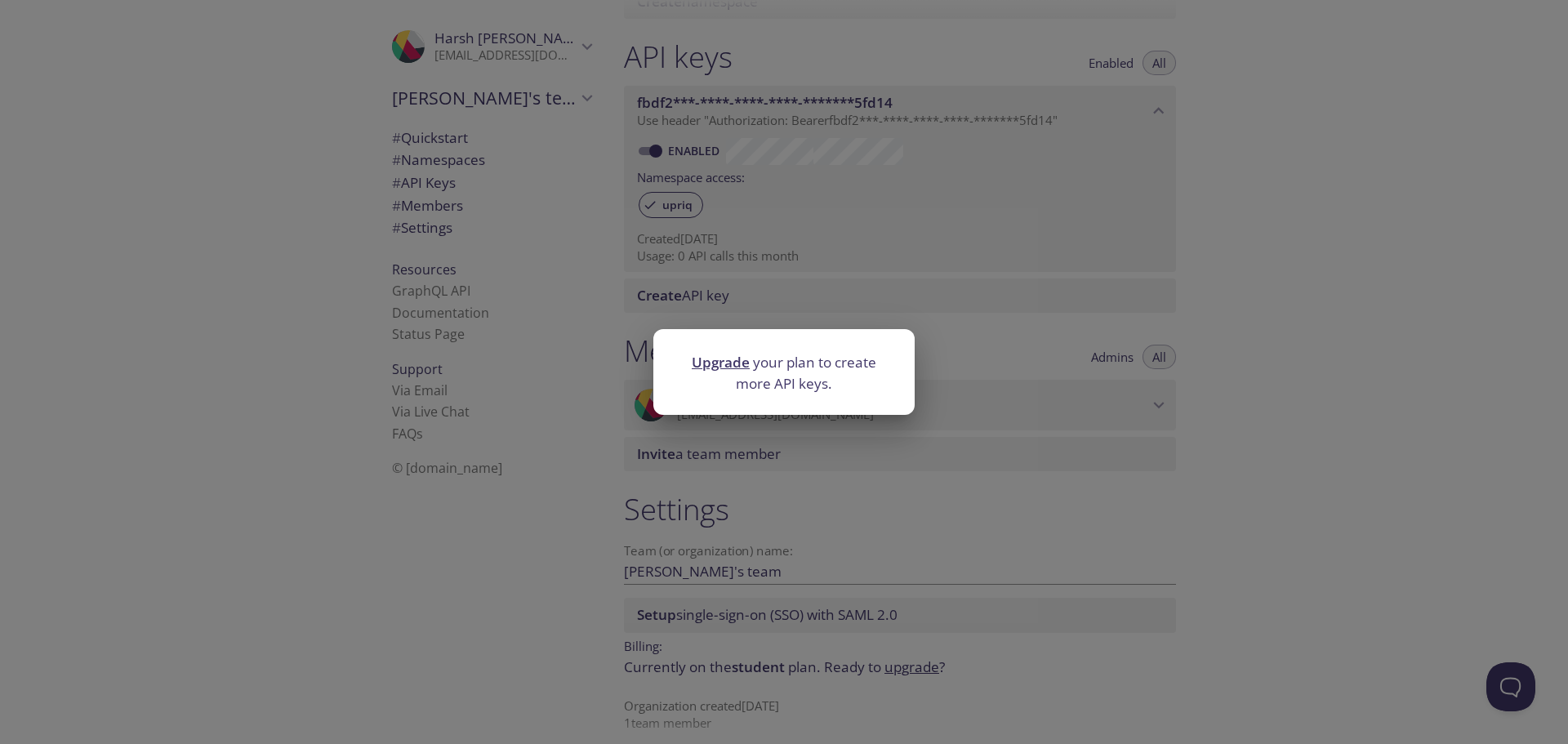
click at [1036, 355] on div "Upgrade your plan to create more API keys." at bounding box center [784, 372] width 1568 height 744
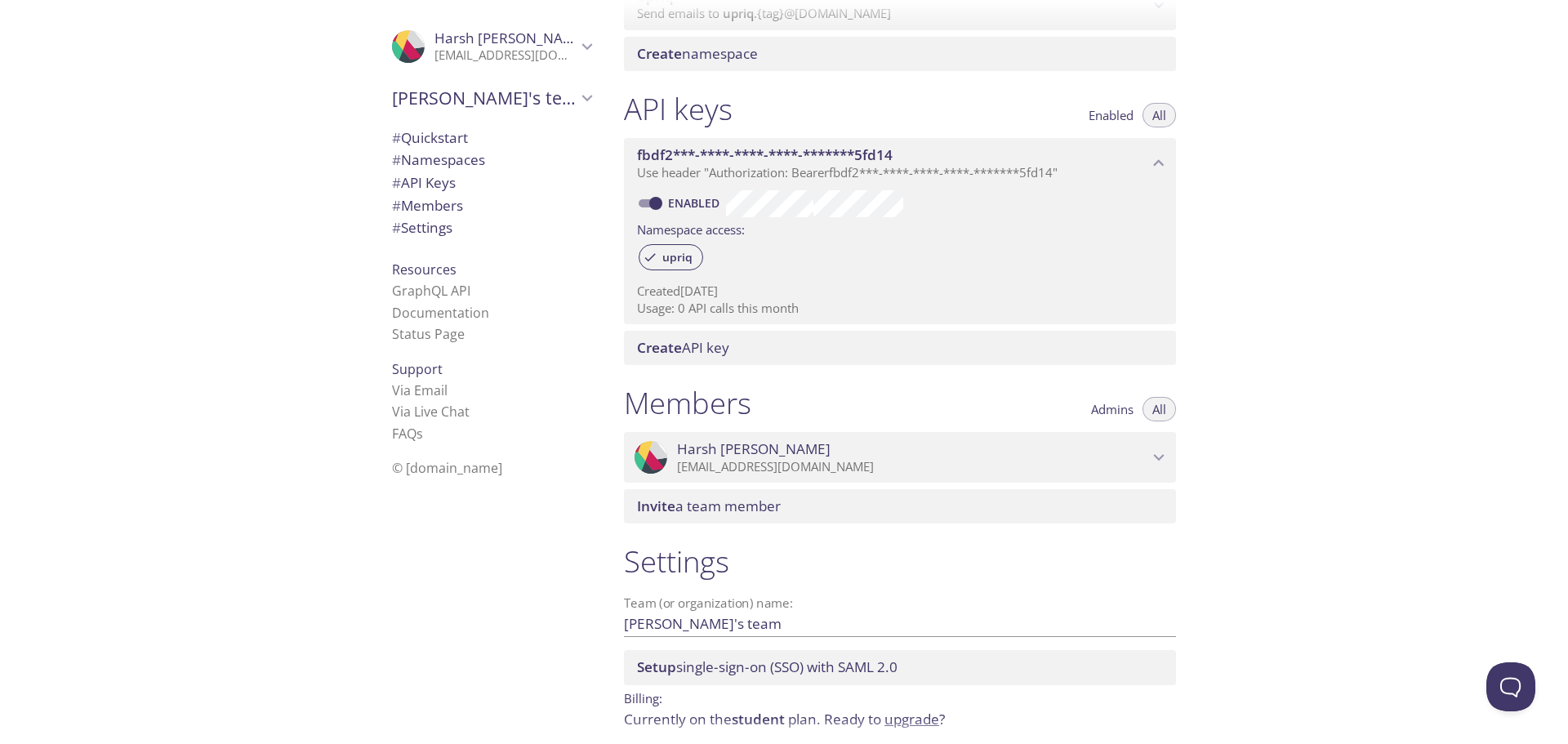
scroll to position [245, 0]
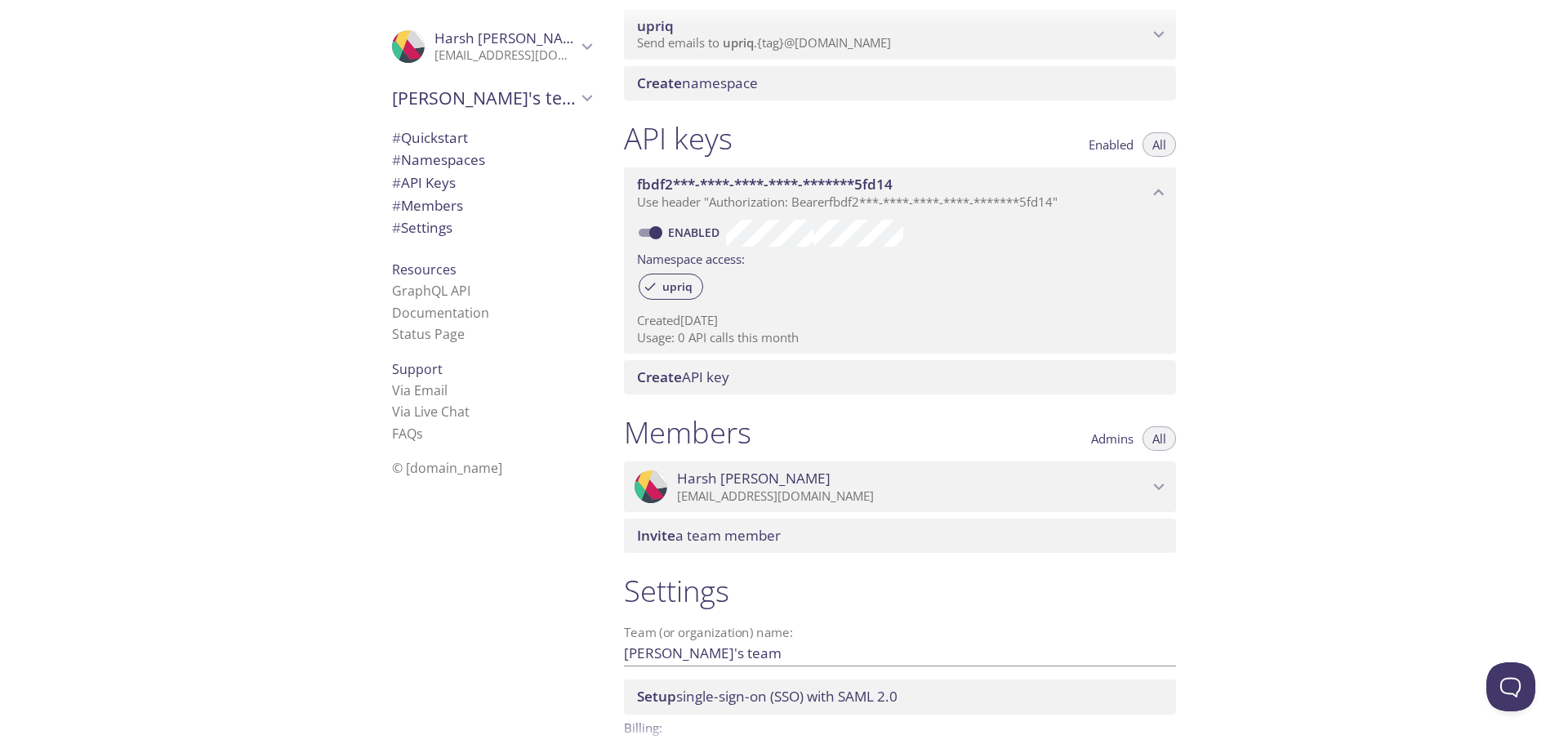
click at [774, 188] on span "fbdf2***-****-****-****-*******5fd14" at bounding box center [765, 184] width 256 height 19
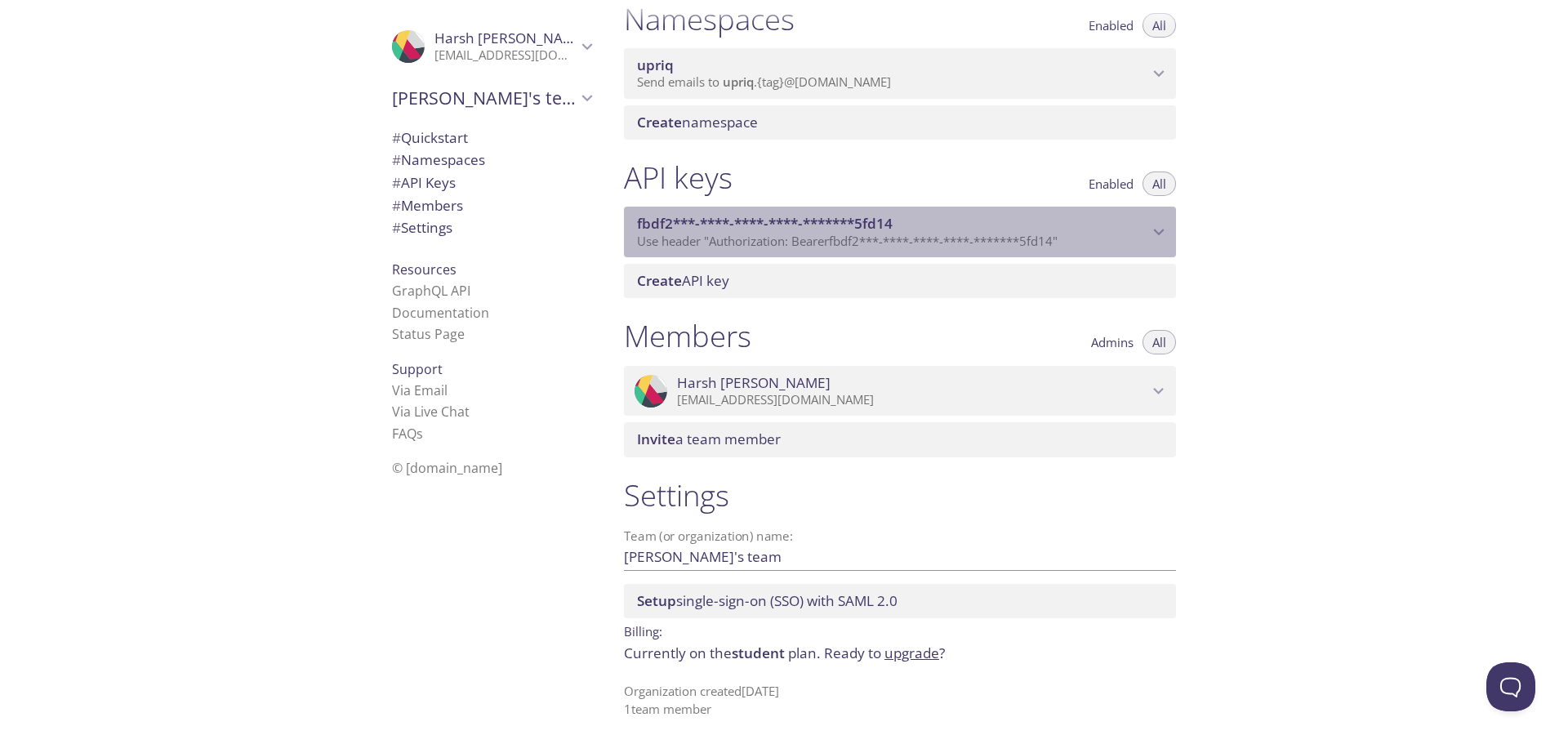
click at [770, 223] on span "fbdf2***-****-****-****-*******5fd14" at bounding box center [765, 223] width 256 height 19
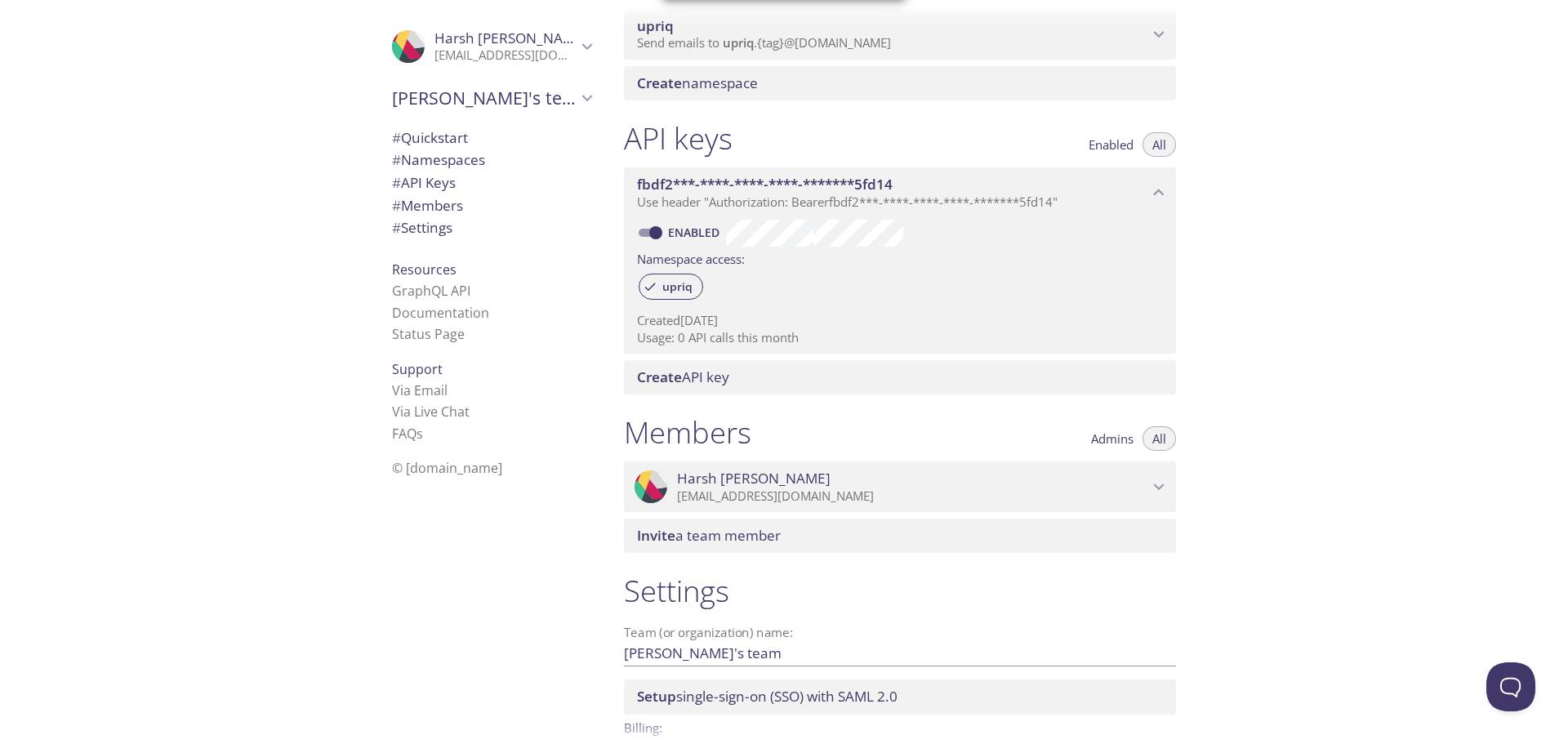
click at [643, 236] on input "Enabled" at bounding box center [656, 233] width 59 height 20
click at [645, 234] on input "Disabled" at bounding box center [643, 233] width 59 height 20
checkbox input "true"
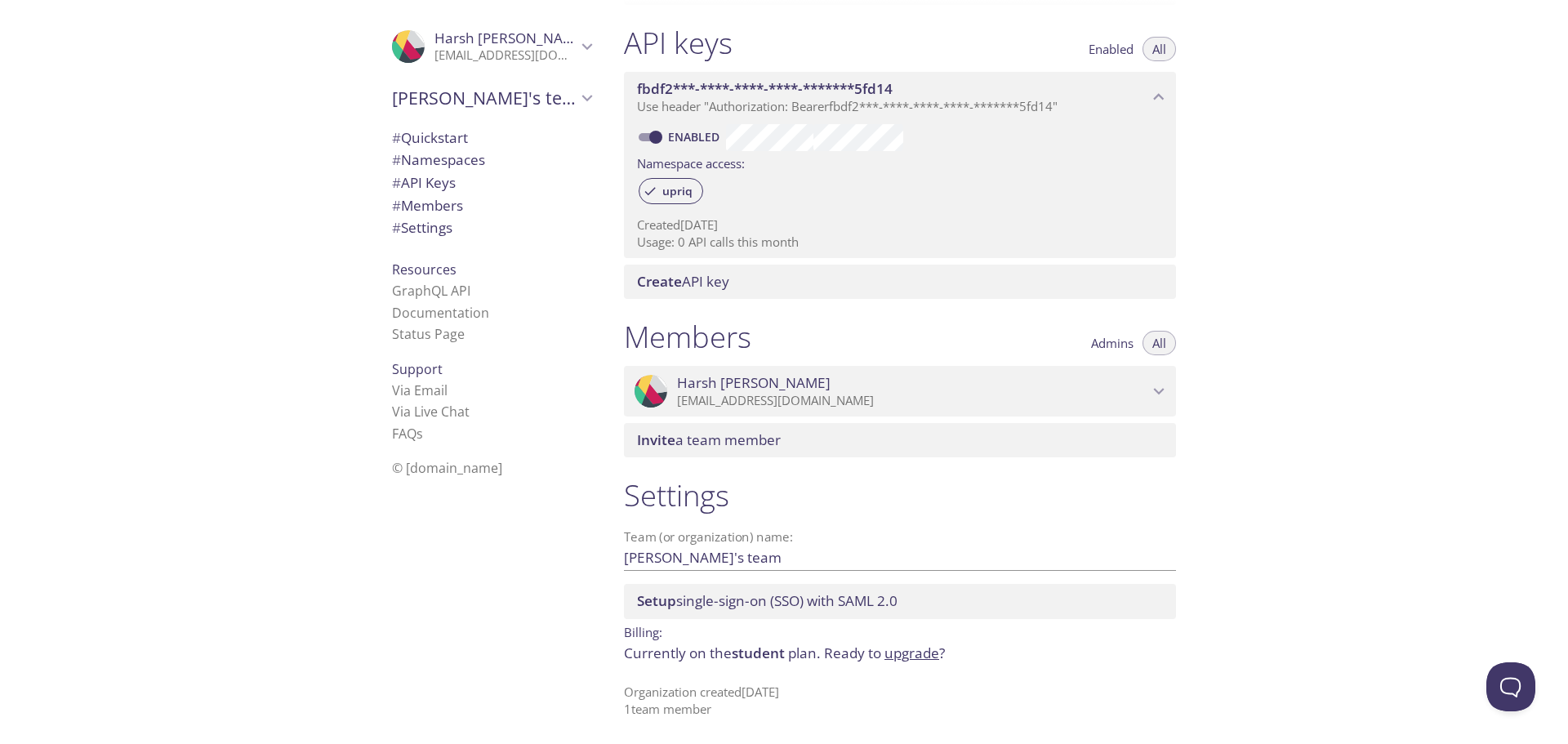
scroll to position [342, 0]
click at [857, 604] on span "Setup single-sign-on (SSO) with SAML 2.0" at bounding box center [767, 600] width 261 height 19
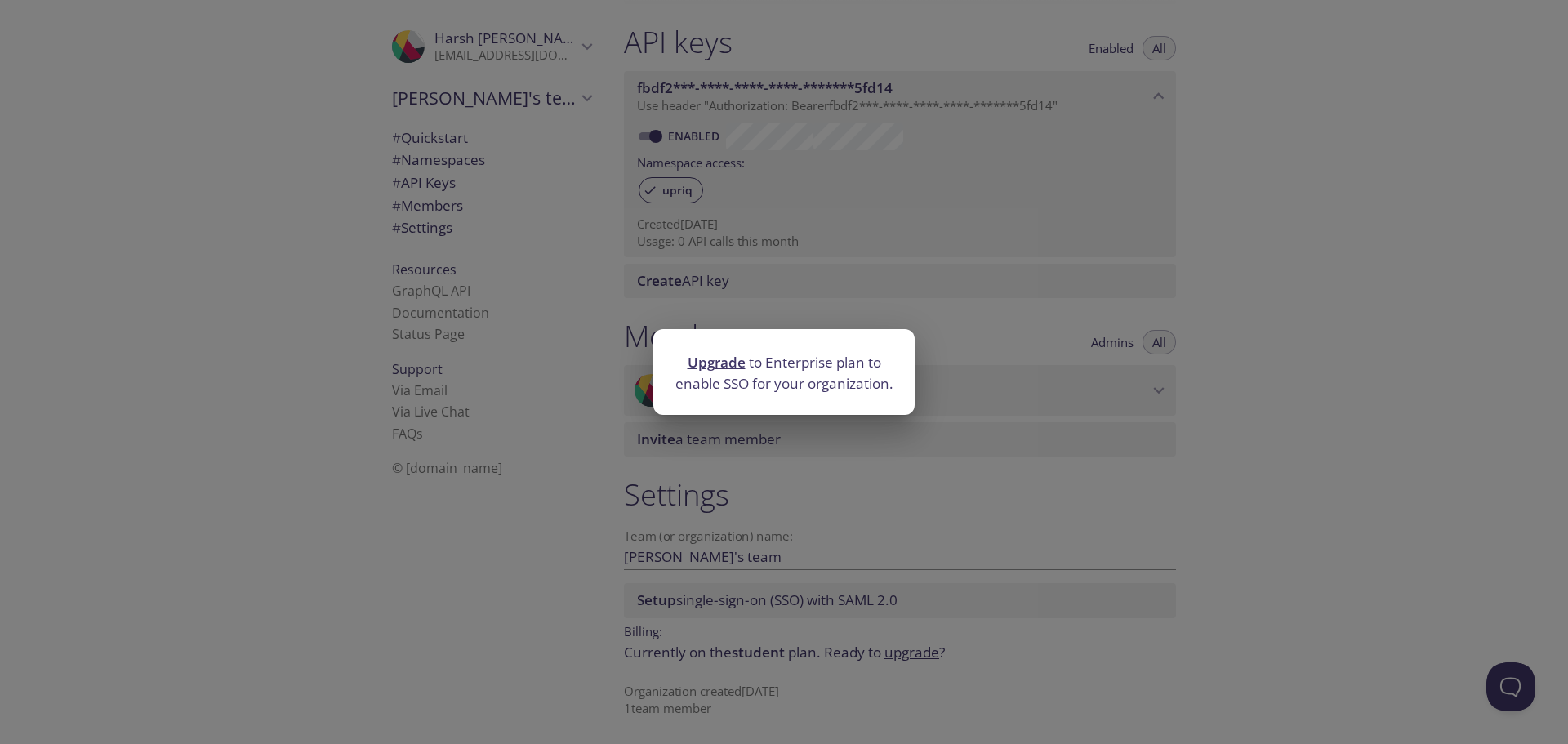
click at [1014, 451] on div "Upgrade to Enterprise plan to enable SSO for your organization." at bounding box center [784, 372] width 1568 height 744
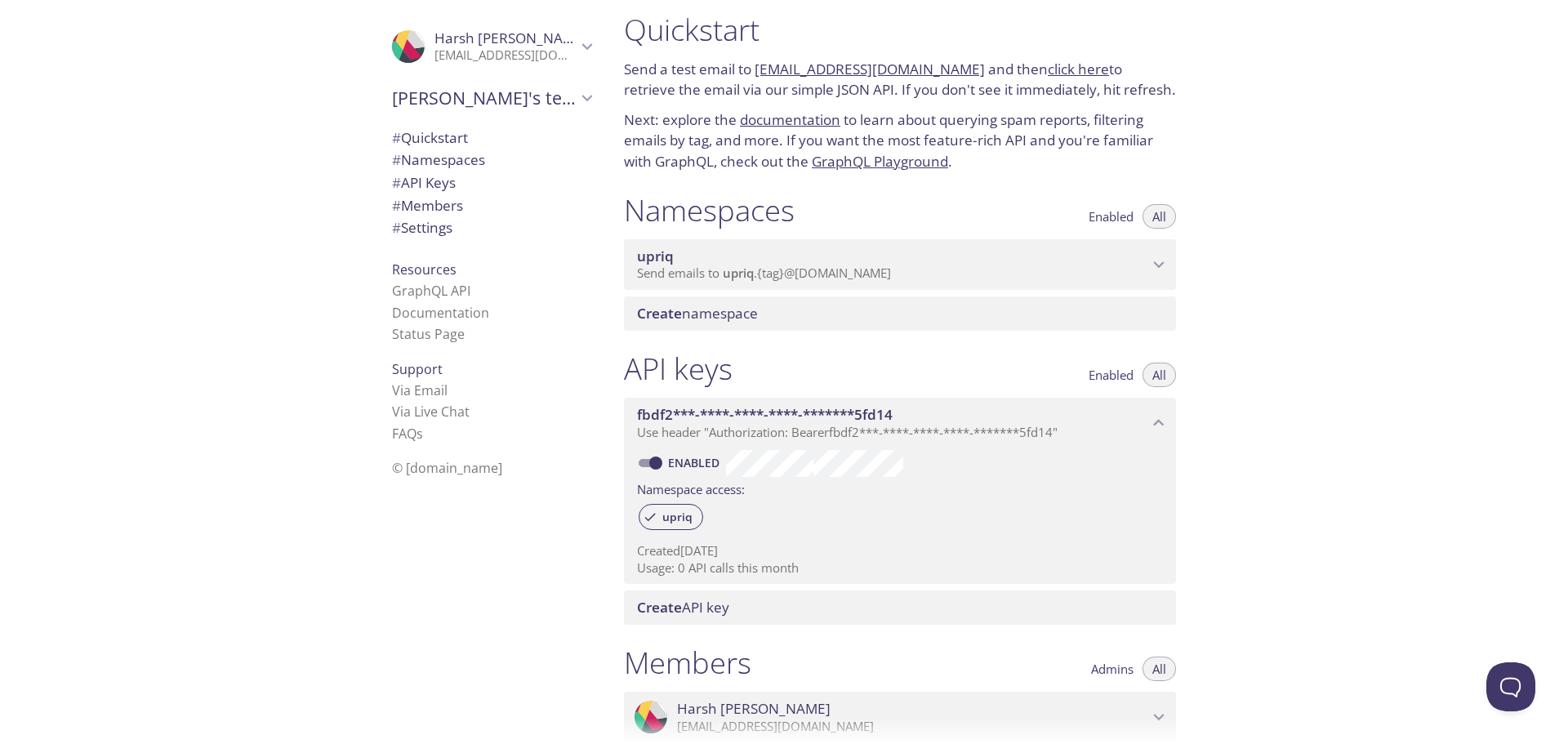
scroll to position [0, 0]
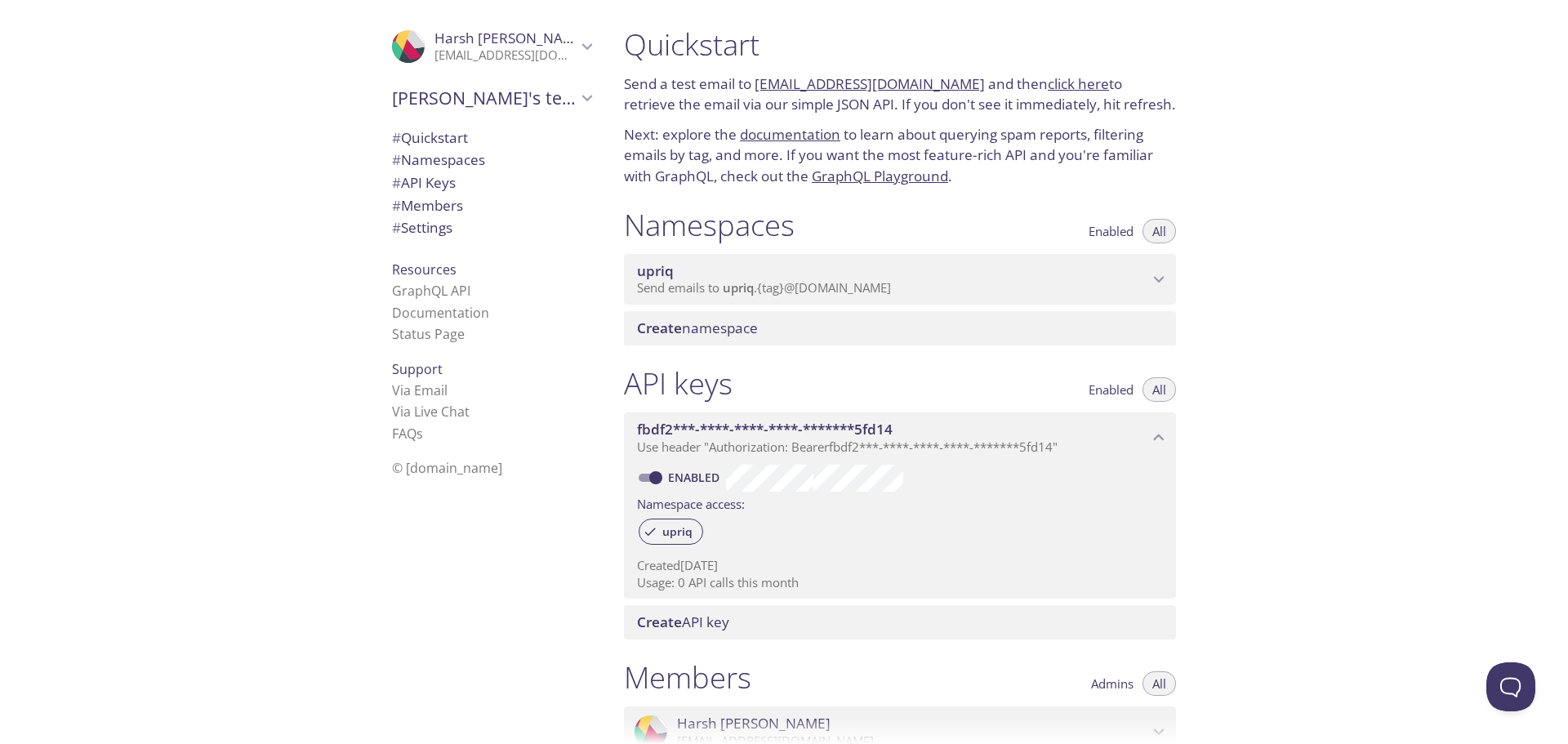
click at [920, 300] on div "upriq Send emails to upriq . {tag} @[DOMAIN_NAME]" at bounding box center [900, 279] width 552 height 50
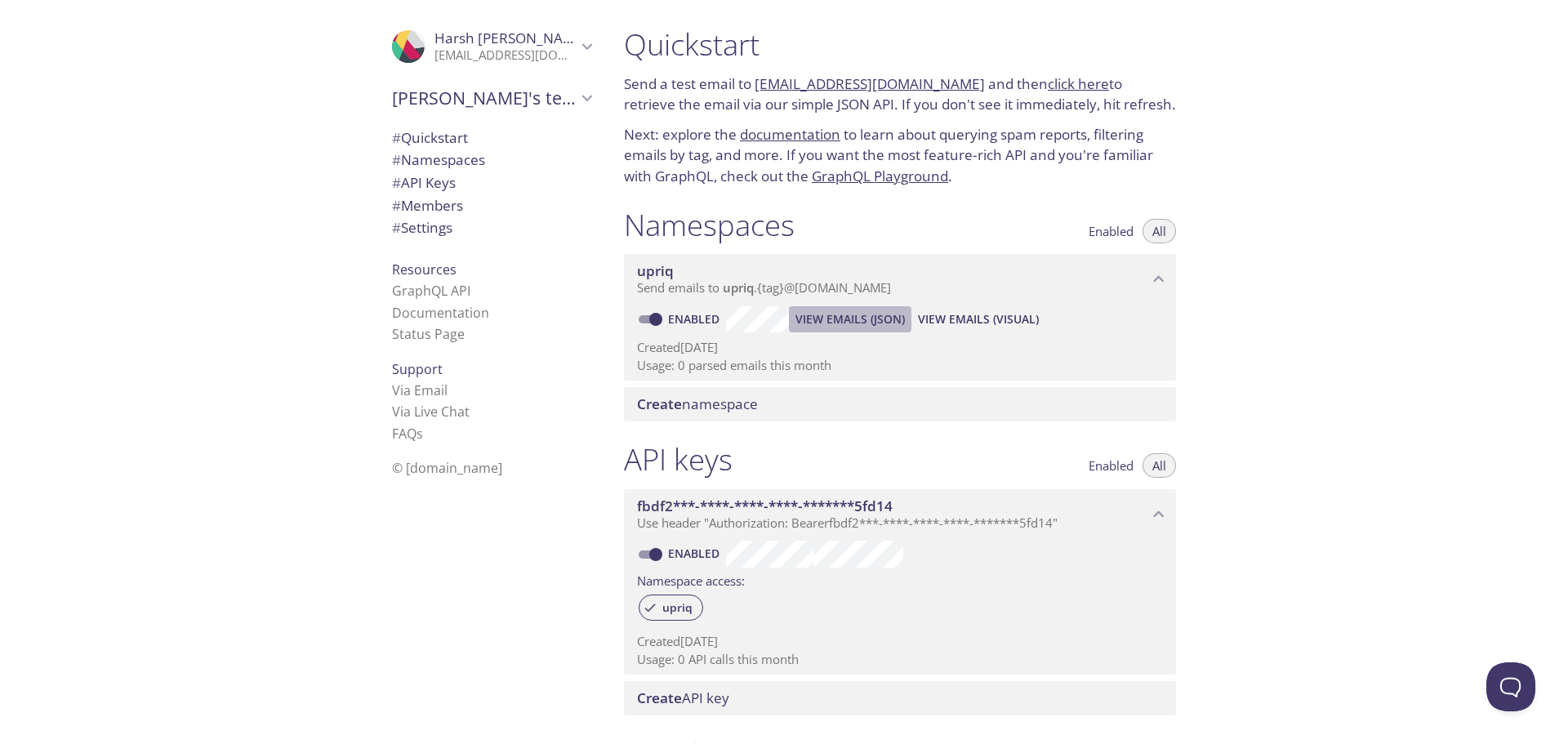
click at [848, 323] on span "View Emails (JSON)" at bounding box center [850, 319] width 110 height 20
click at [956, 321] on span "View Emails (Visual)" at bounding box center [978, 319] width 121 height 20
